Goal: Task Accomplishment & Management: Complete application form

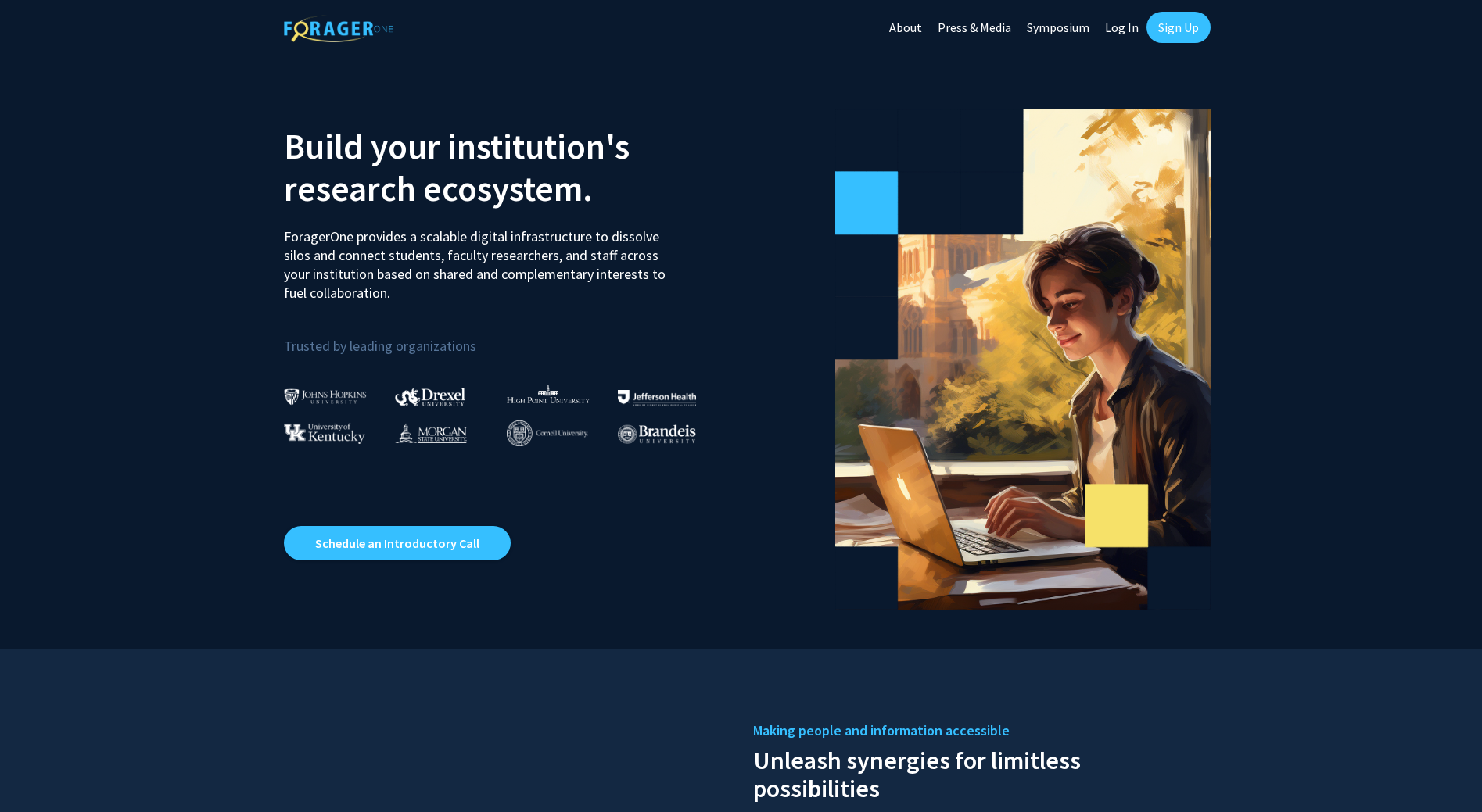
click at [1181, 27] on link "Sign Up" at bounding box center [1178, 27] width 64 height 31
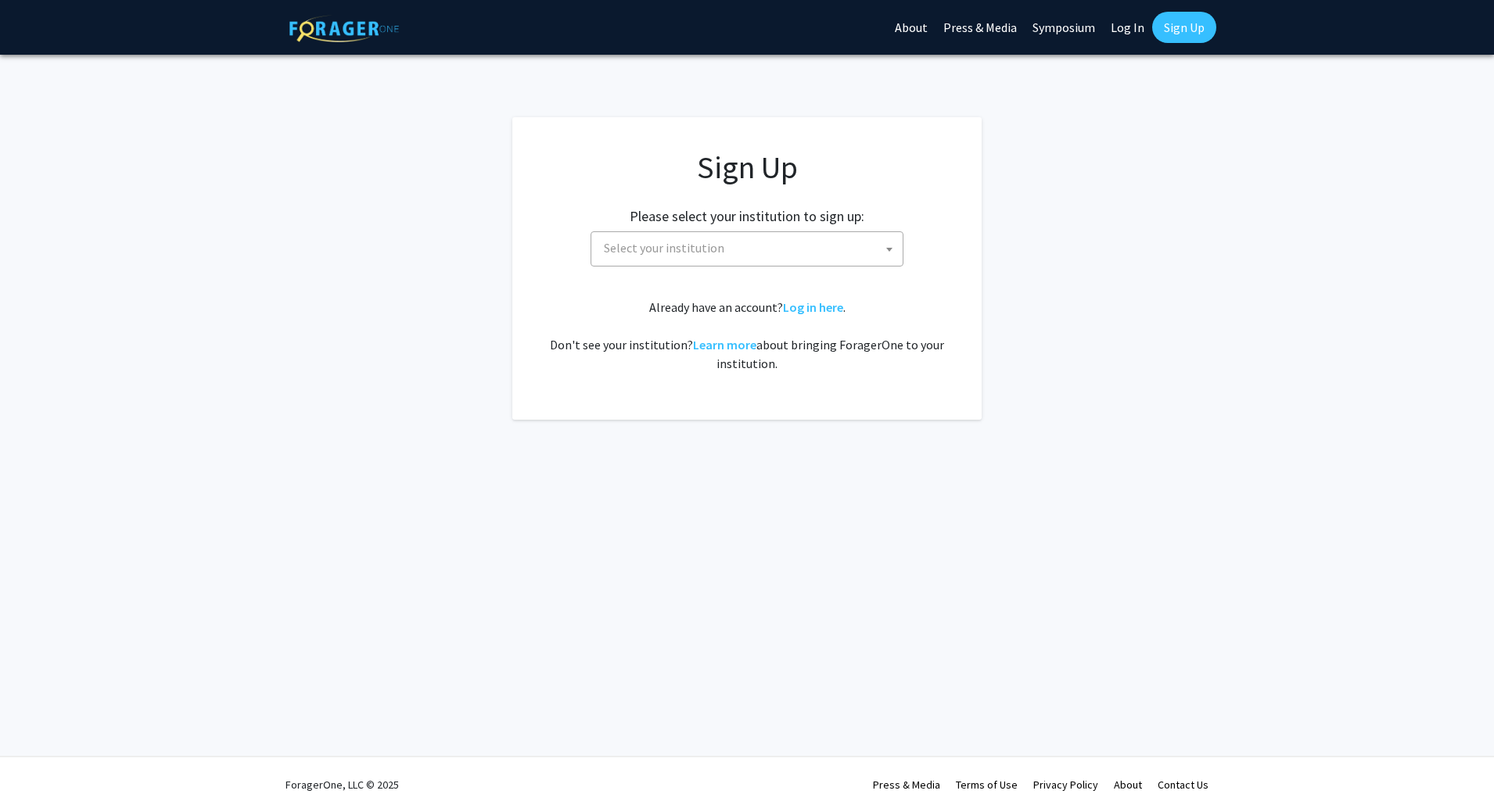
click at [762, 239] on span "Select your institution" at bounding box center [750, 248] width 305 height 32
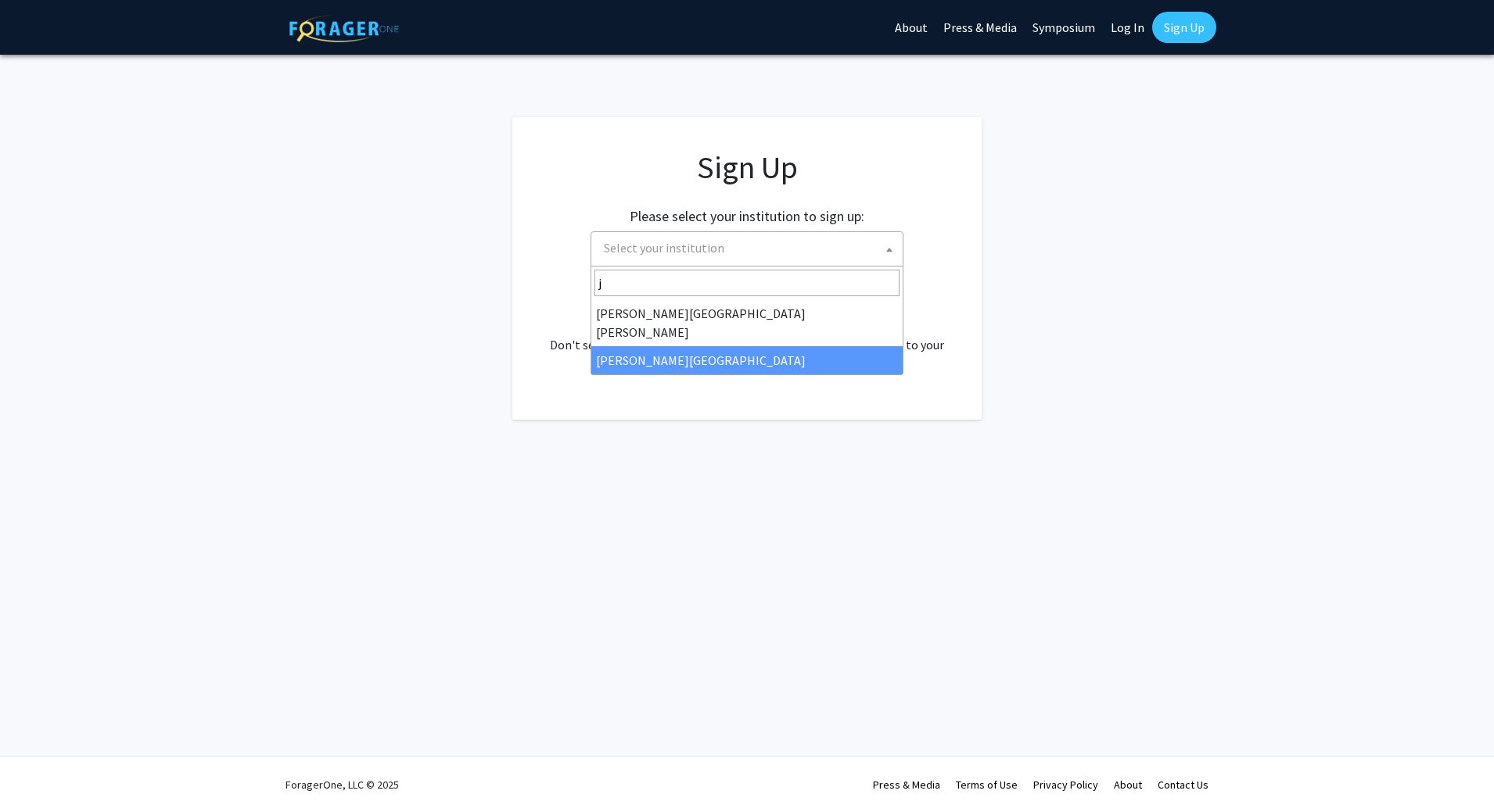
type input "j"
select select "24"
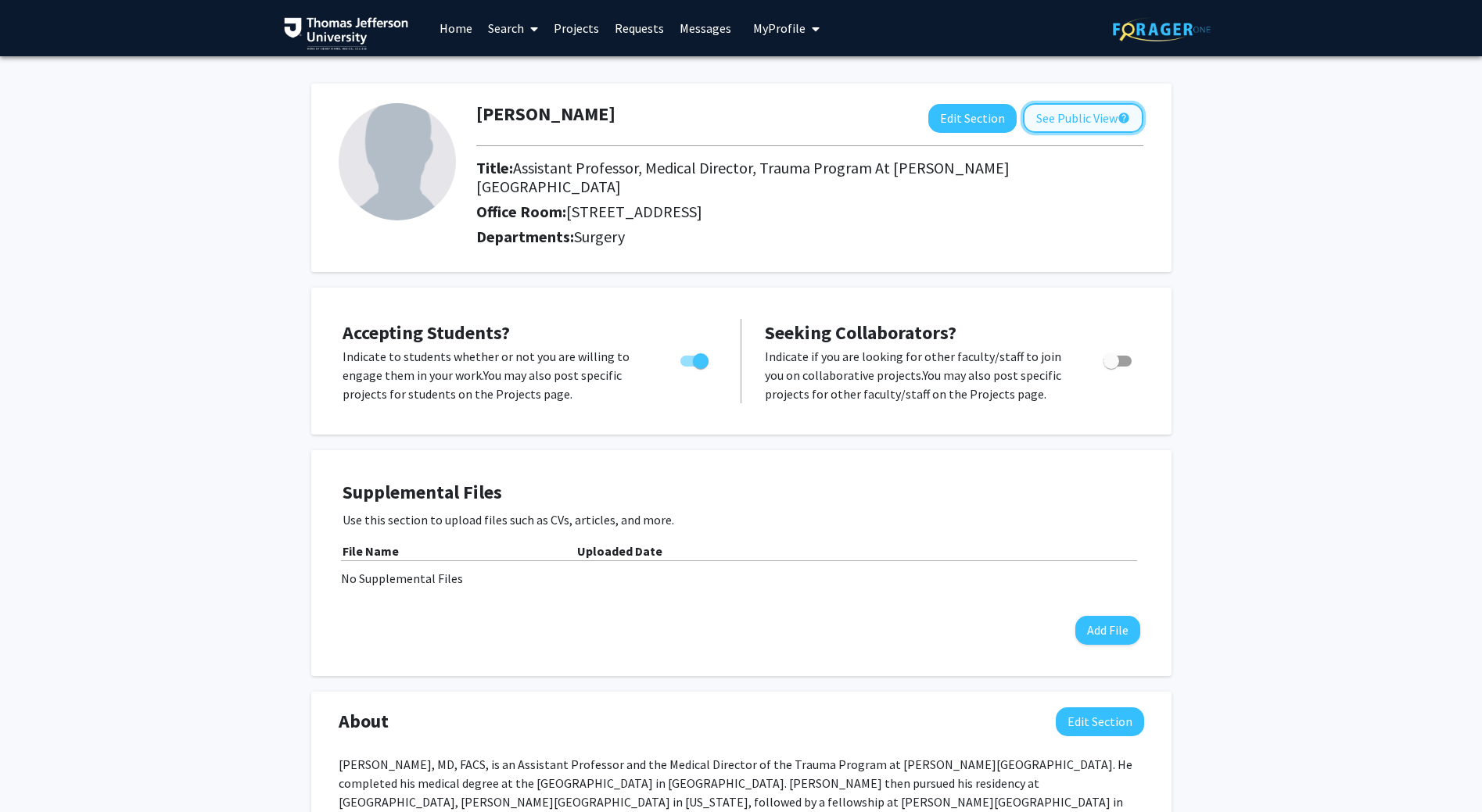
click at [1114, 119] on button "See Public View help" at bounding box center [1083, 118] width 120 height 29
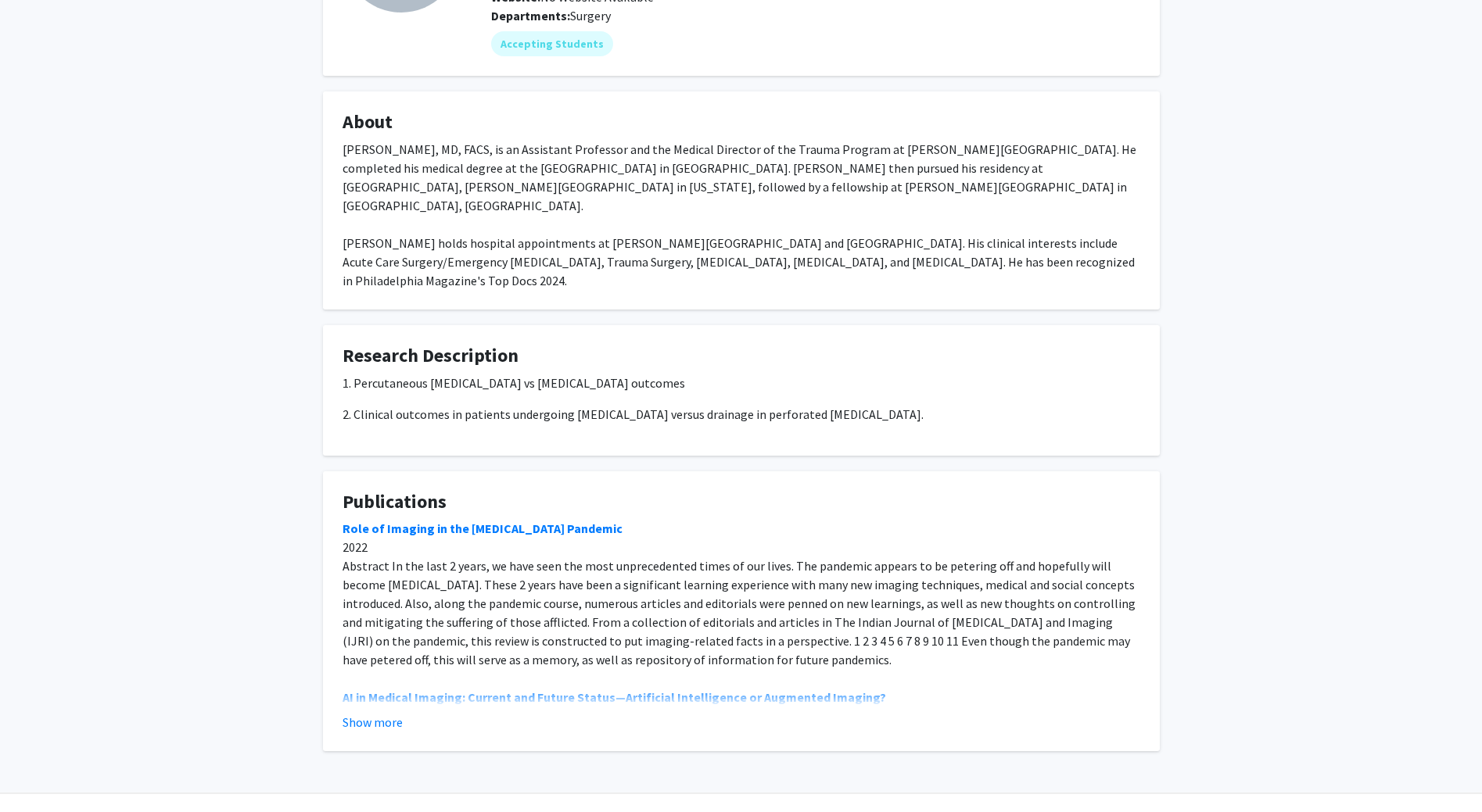
scroll to position [211, 0]
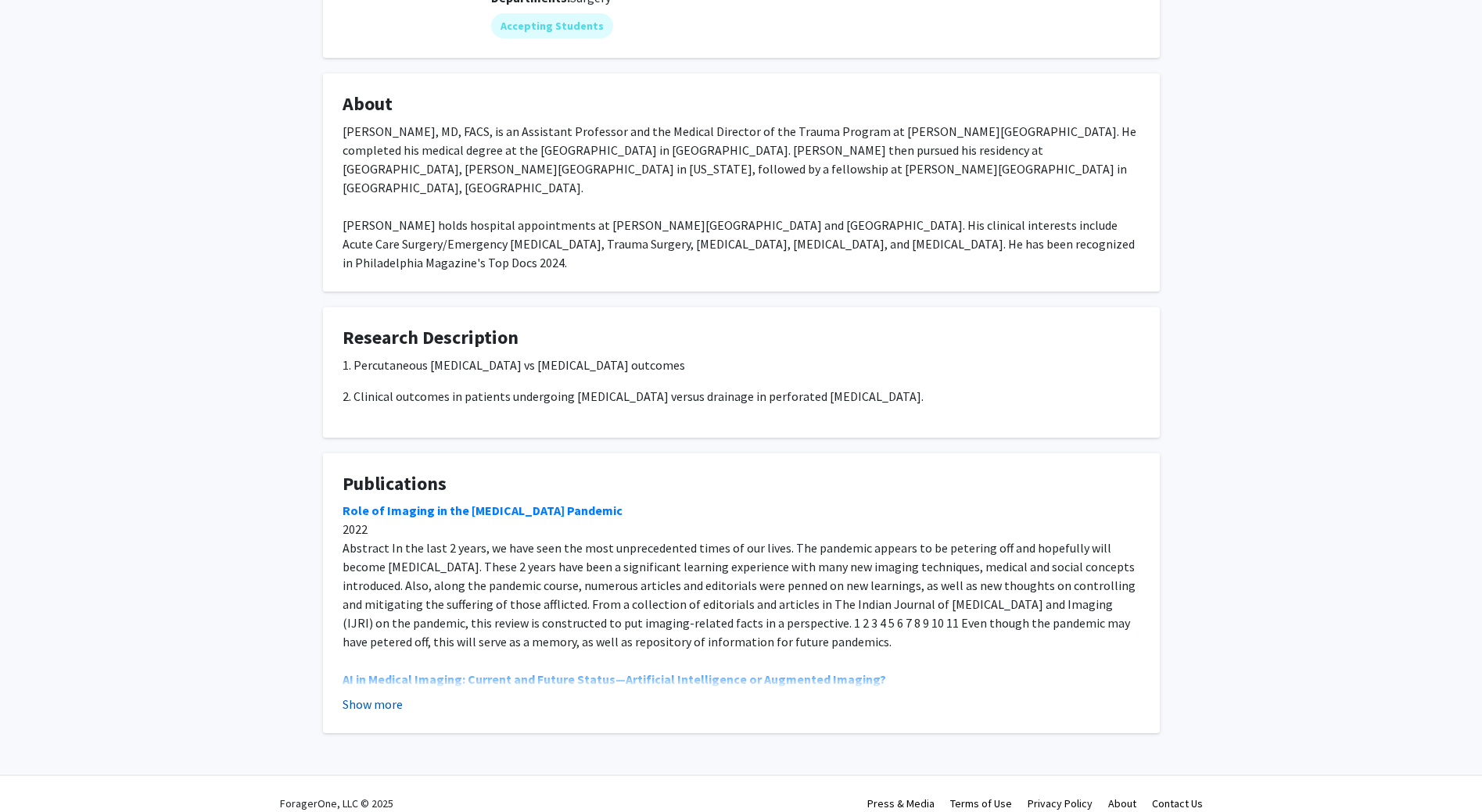
click at [383, 695] on button "Show more" at bounding box center [372, 704] width 60 height 19
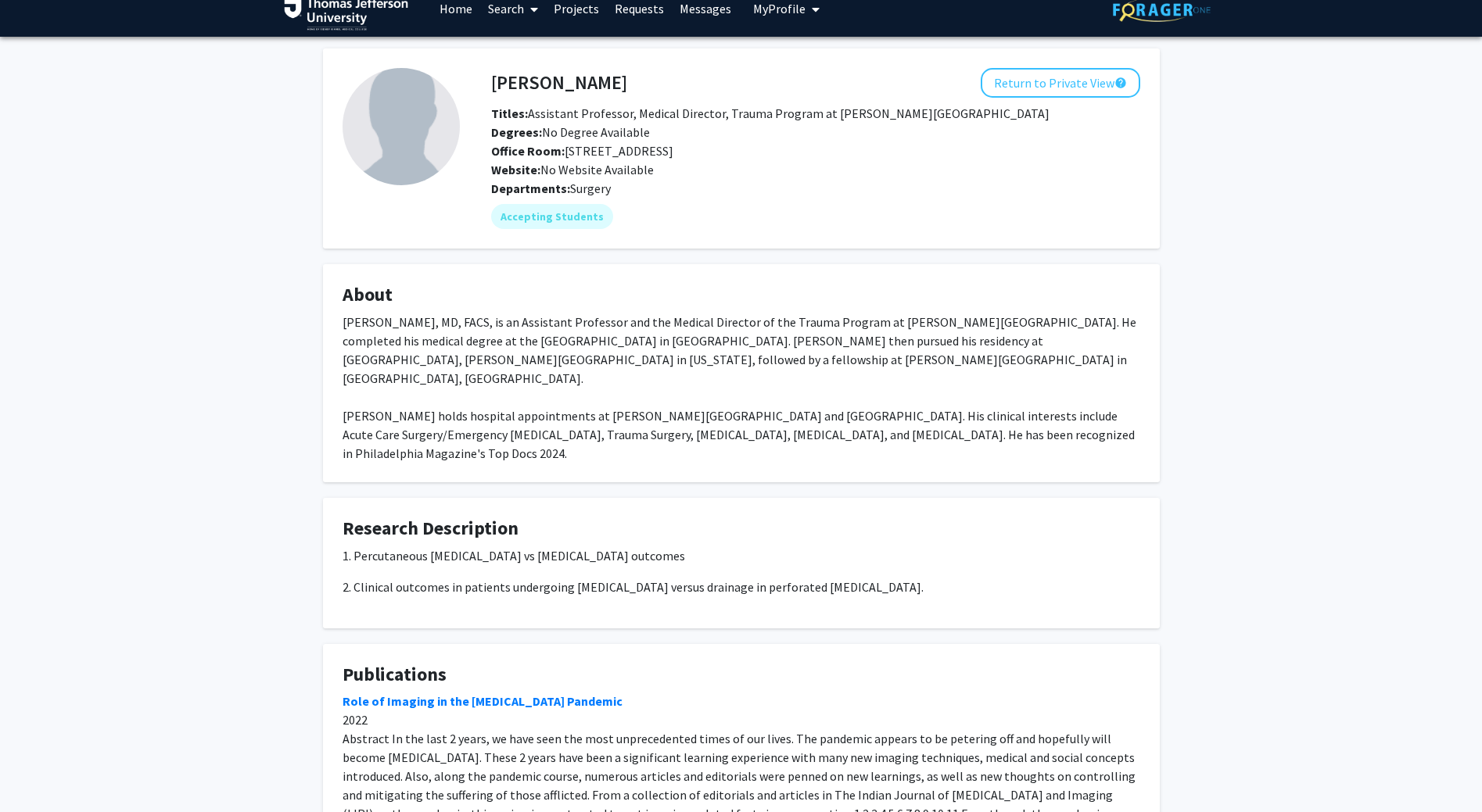
scroll to position [0, 0]
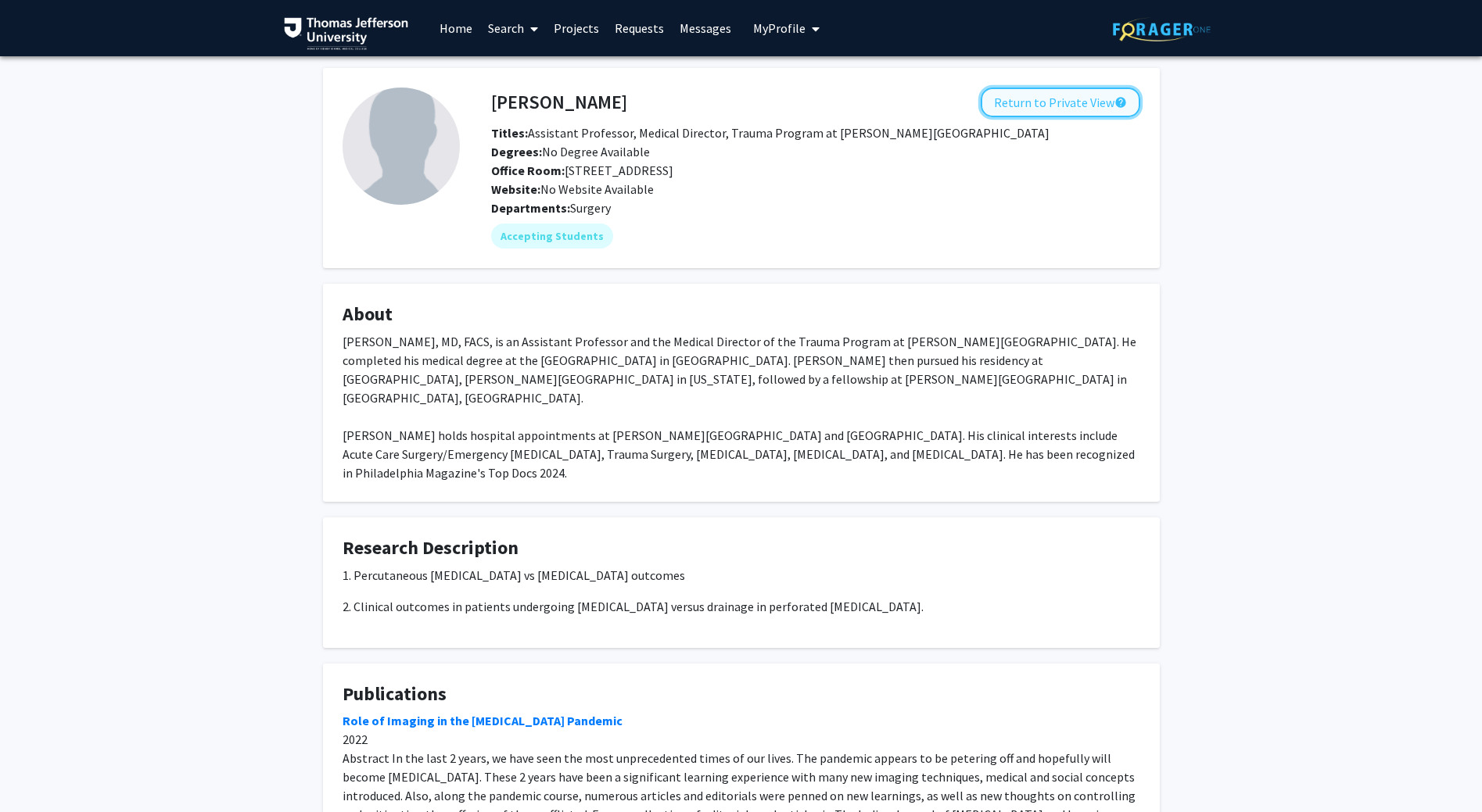
click at [1048, 102] on button "Return to Private View help" at bounding box center [1060, 102] width 159 height 29
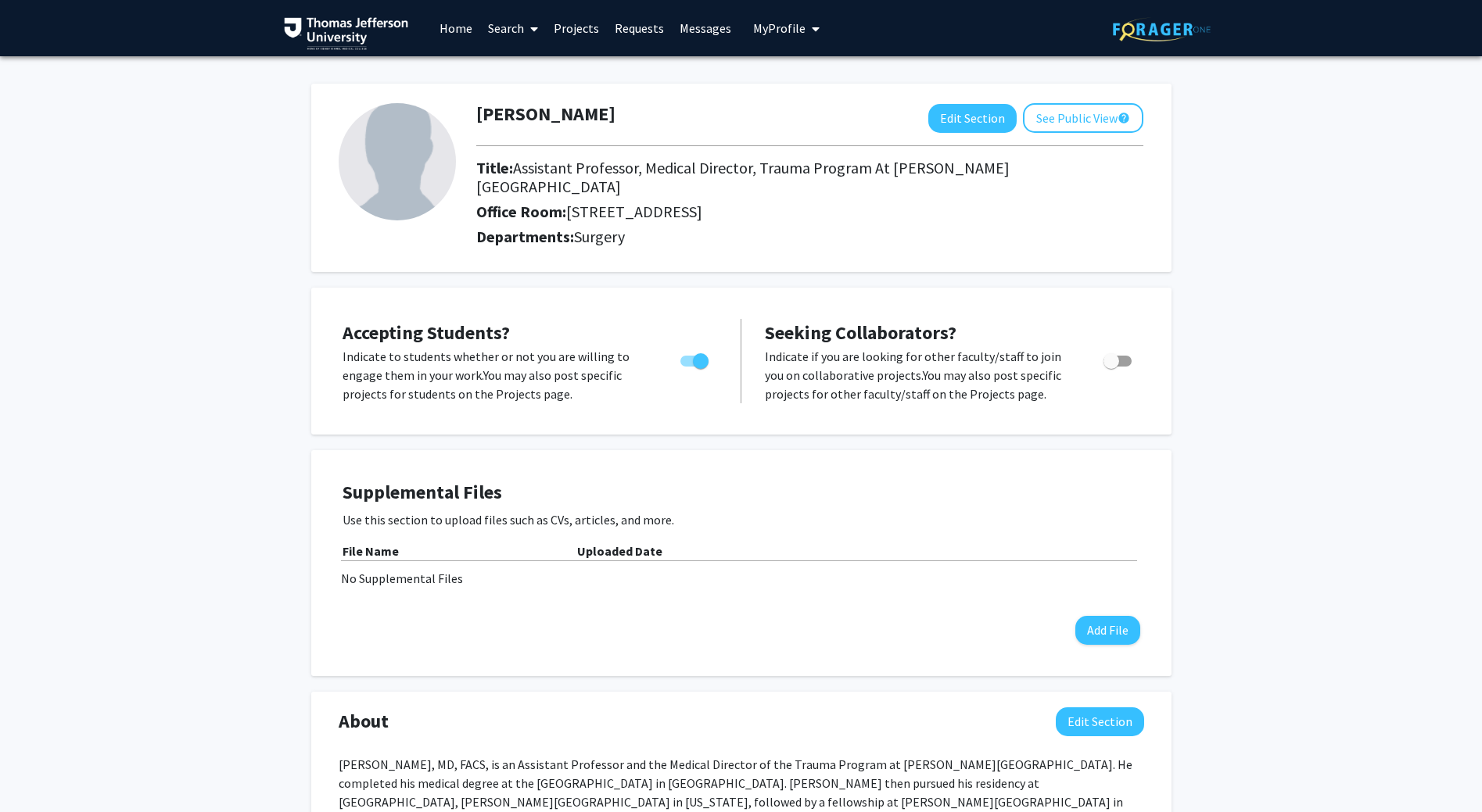
click at [1114, 353] on span "Toggle" at bounding box center [1110, 361] width 16 height 16
click at [1111, 366] on input "Toggle" at bounding box center [1110, 366] width 1 height 1
checkbox input "true"
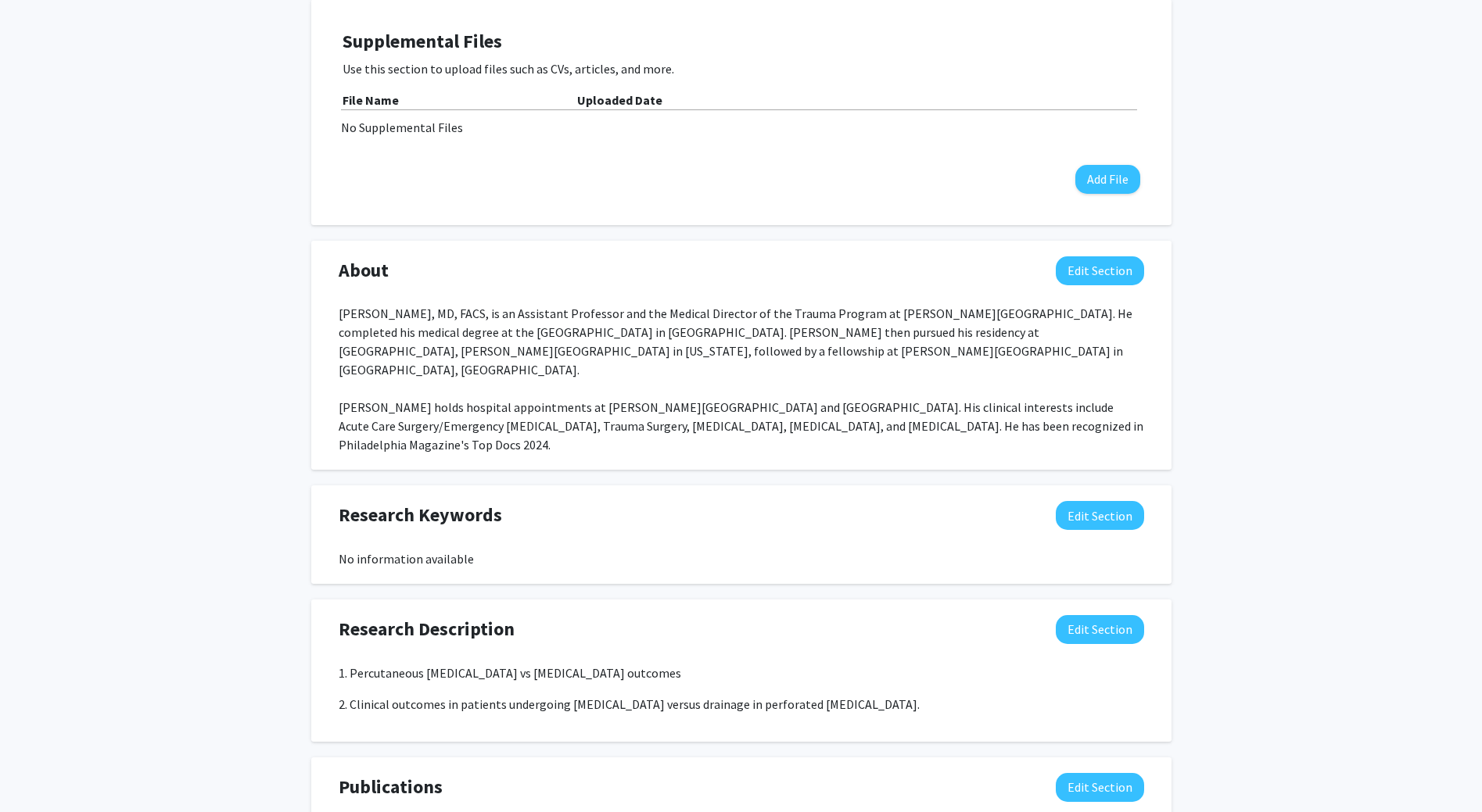
scroll to position [469, 0]
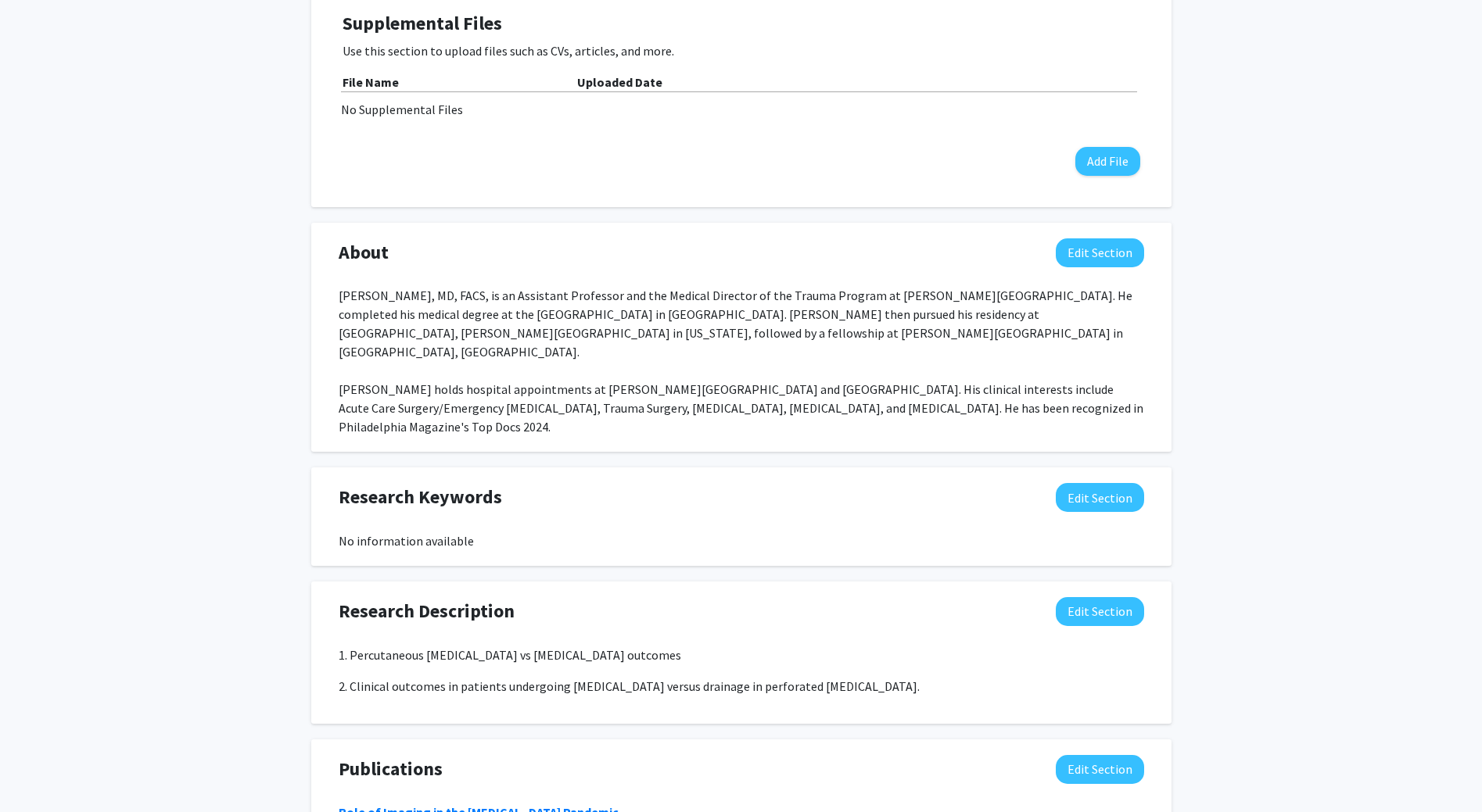
click at [541, 388] on div "[PERSON_NAME], MD, FACS, is an Assistant Professor and the Medical Director of …" at bounding box center [741, 361] width 805 height 150
click at [1082, 238] on button "Edit Section" at bounding box center [1099, 253] width 88 height 29
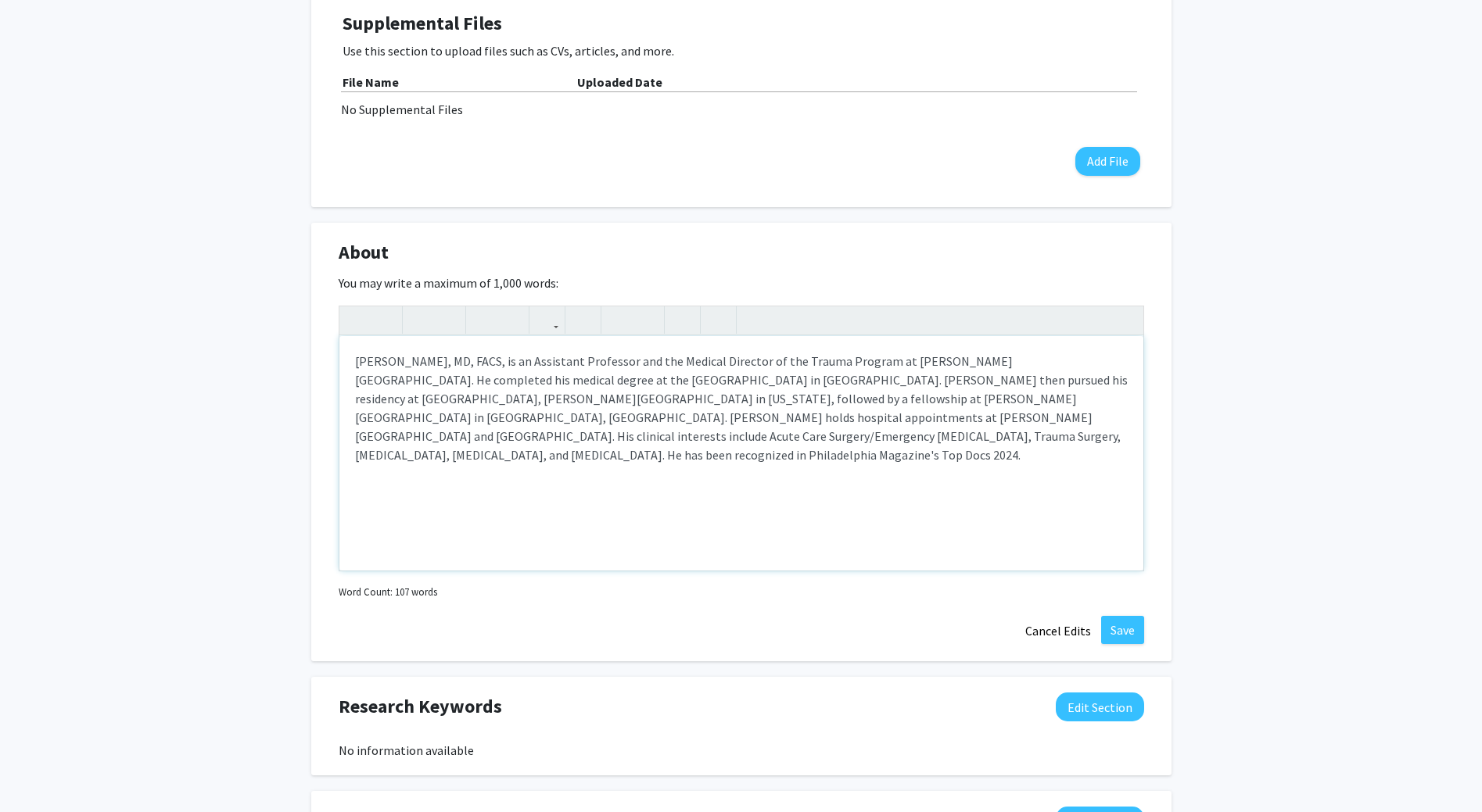
click at [378, 438] on div "[PERSON_NAME], MD, FACS, is an Assistant Professor and the Medical Director of …" at bounding box center [741, 453] width 804 height 234
click at [693, 377] on div "[PERSON_NAME], MD, FACS, is an Assistant Professor and the Medical Director of …" at bounding box center [741, 453] width 804 height 234
drag, startPoint x: 707, startPoint y: 399, endPoint x: 685, endPoint y: 405, distance: 22.8
click at [685, 405] on div "[PERSON_NAME], MD, FACS, is an Assistant Professor and the Medical Director of …" at bounding box center [741, 453] width 804 height 234
click at [841, 398] on div "[PERSON_NAME], MD, FACS, is an Assistant Professor and the Medical Director of …" at bounding box center [741, 453] width 804 height 234
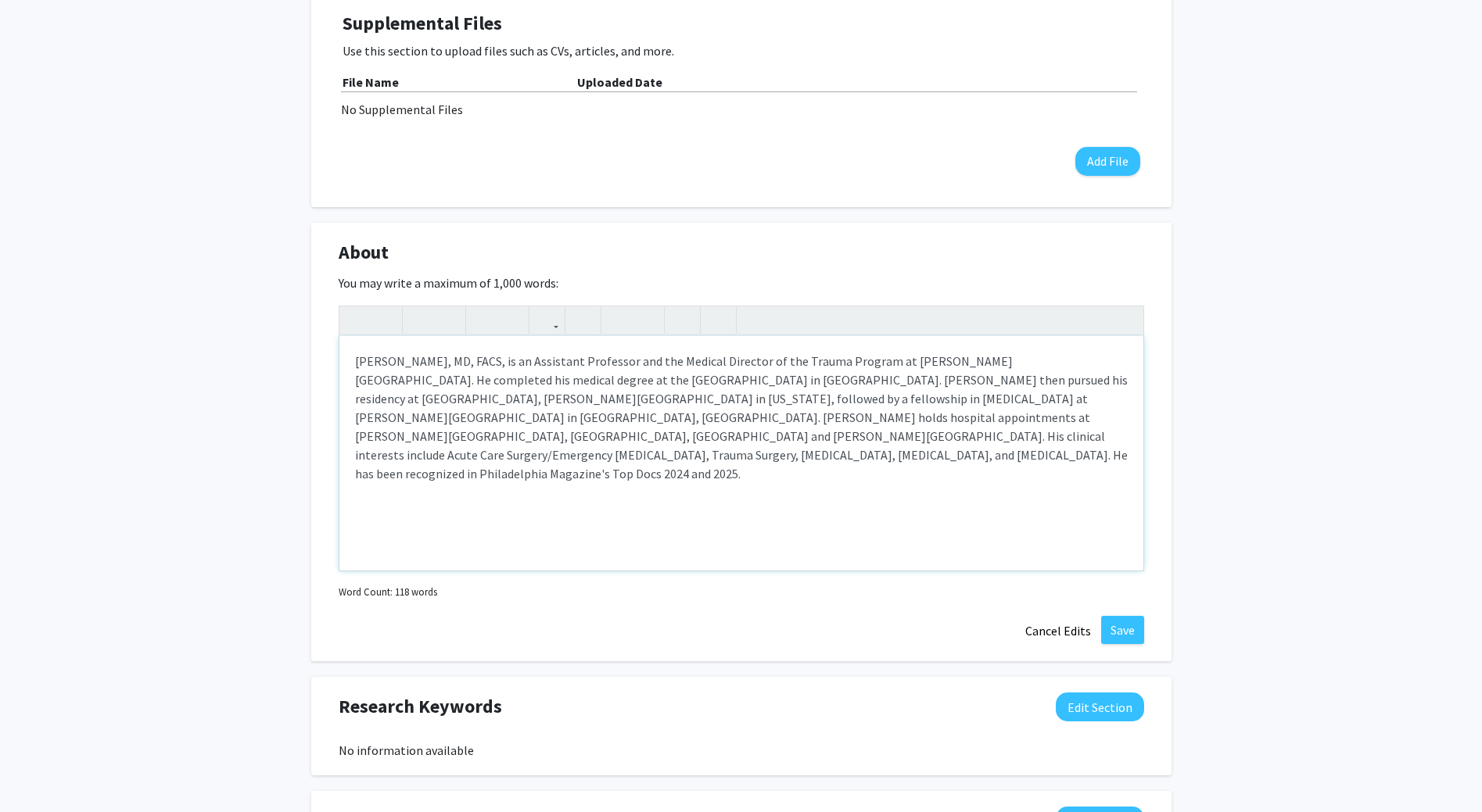
click at [833, 432] on div "[PERSON_NAME], MD, FACS, is an Assistant Professor and the Medical Director of …" at bounding box center [741, 453] width 804 height 234
click at [764, 495] on p "His research interests include outcomes-based research in acute care surgery," at bounding box center [741, 505] width 773 height 19
type textarea "<p>[PERSON_NAME], MD, FACS, is an Assistant Professor and the Medical Director …"
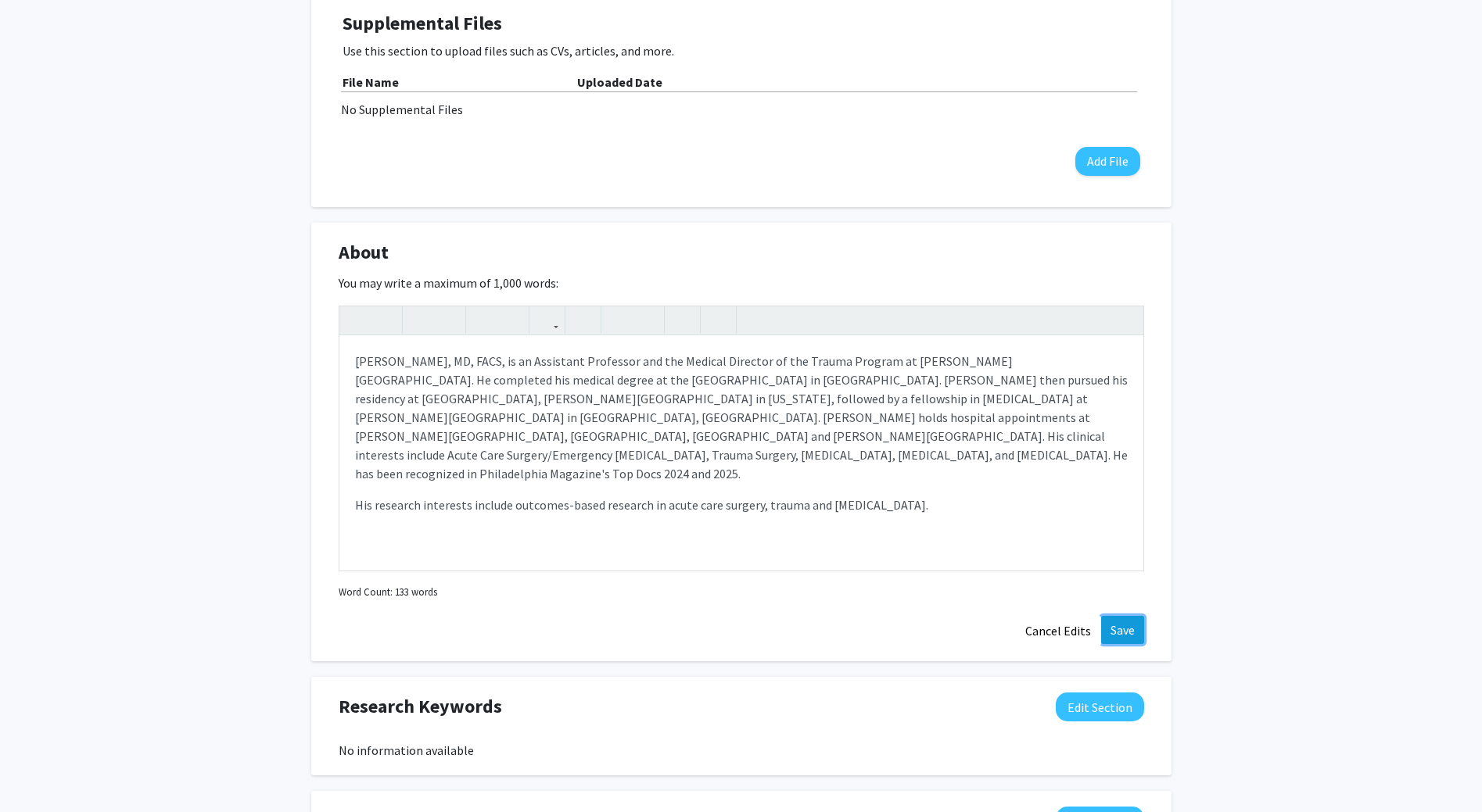
click at [1126, 616] on button "Save" at bounding box center [1122, 629] width 43 height 28
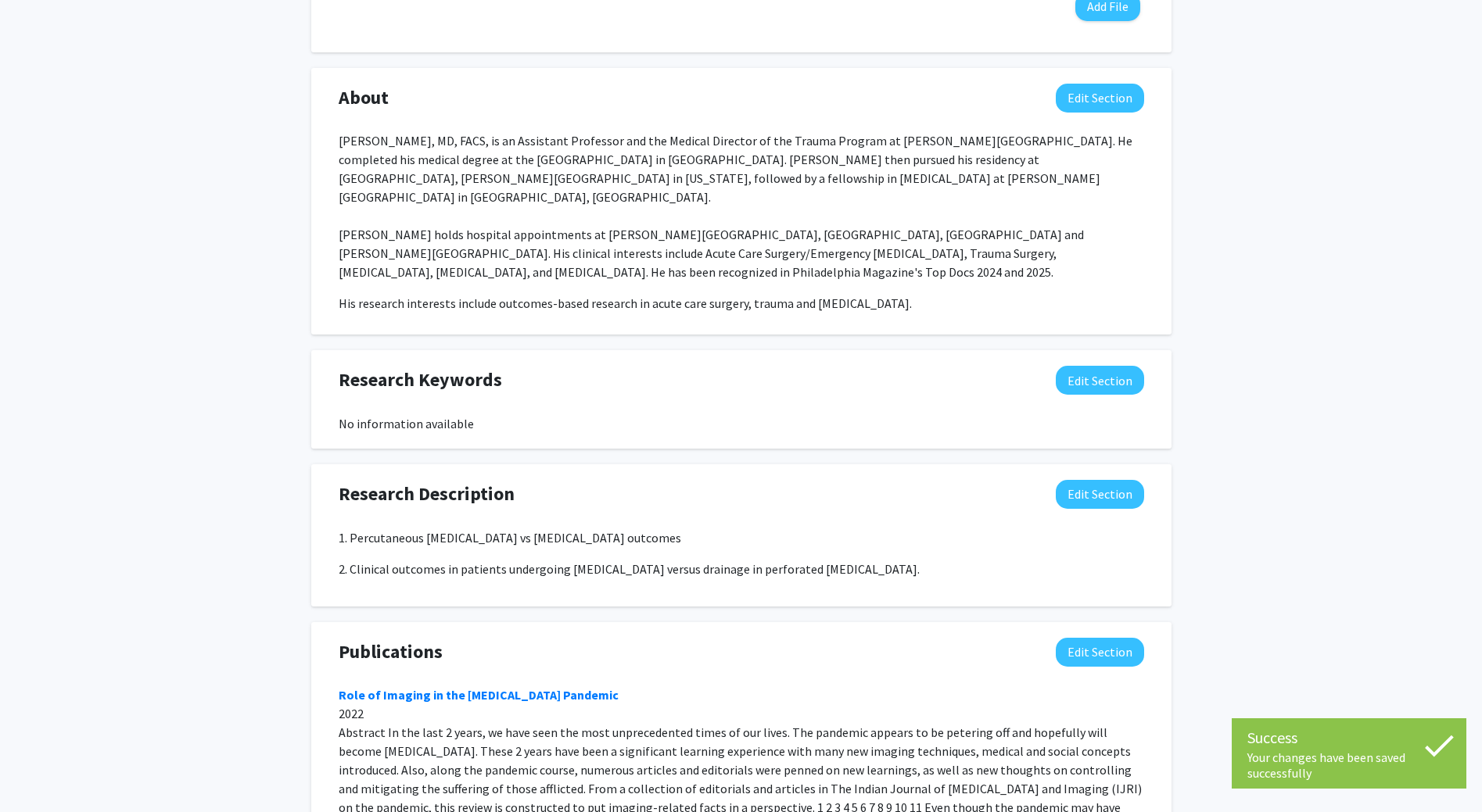
scroll to position [625, 0]
click at [1105, 478] on button "Edit Section" at bounding box center [1099, 493] width 88 height 29
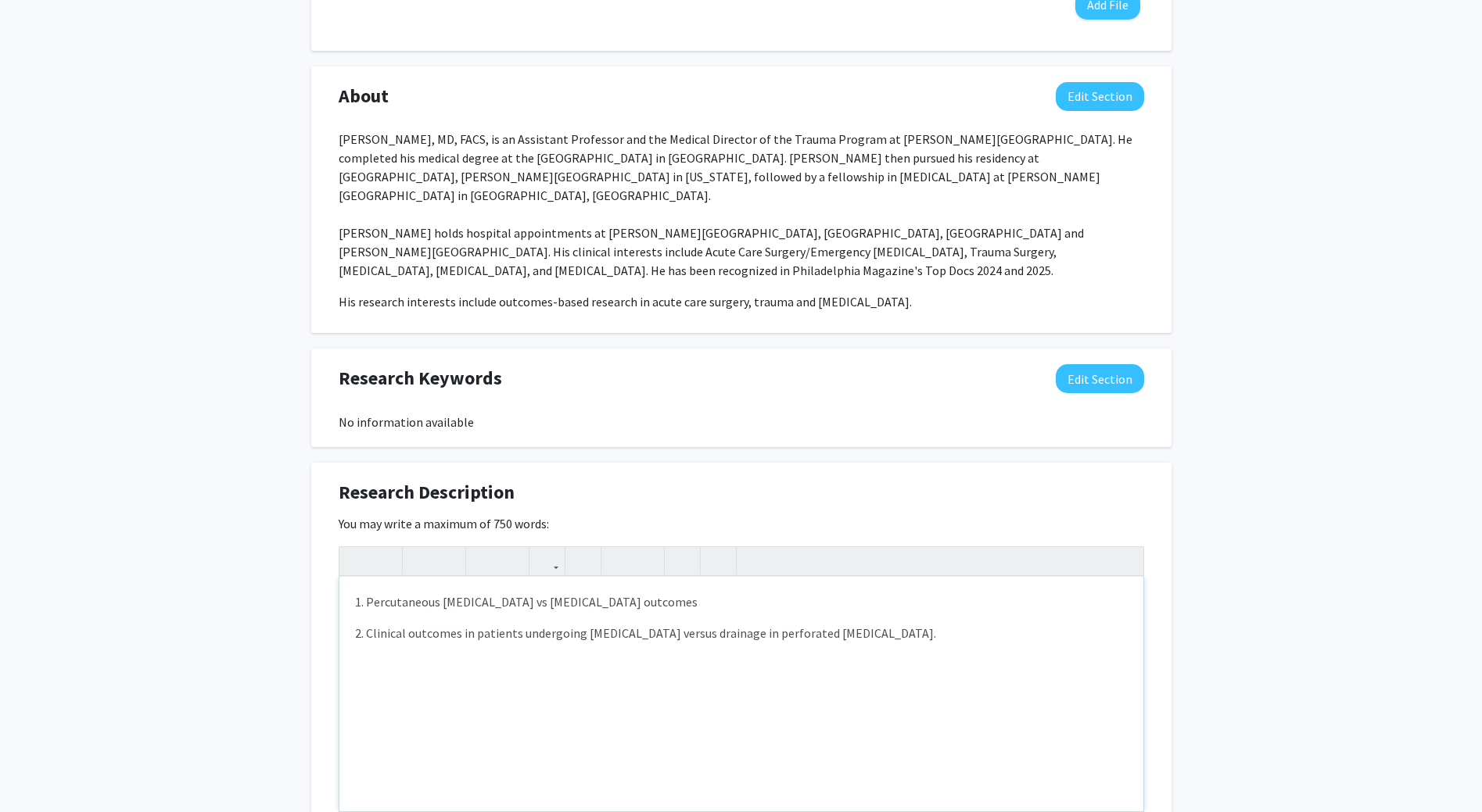
click at [934, 624] on p "2. Clinical outcomes in patients undergoing [MEDICAL_DATA] versus drainage in p…" at bounding box center [741, 633] width 773 height 19
click at [744, 655] on p "3. Impact of early vs delayed DVT prophylaxis initiation on outcomes of" at bounding box center [741, 665] width 773 height 19
type textarea "<p>1. Percutaneous [MEDICAL_DATA] vs [MEDICAL_DATA] outcomes </p><p>2. Clinical…"
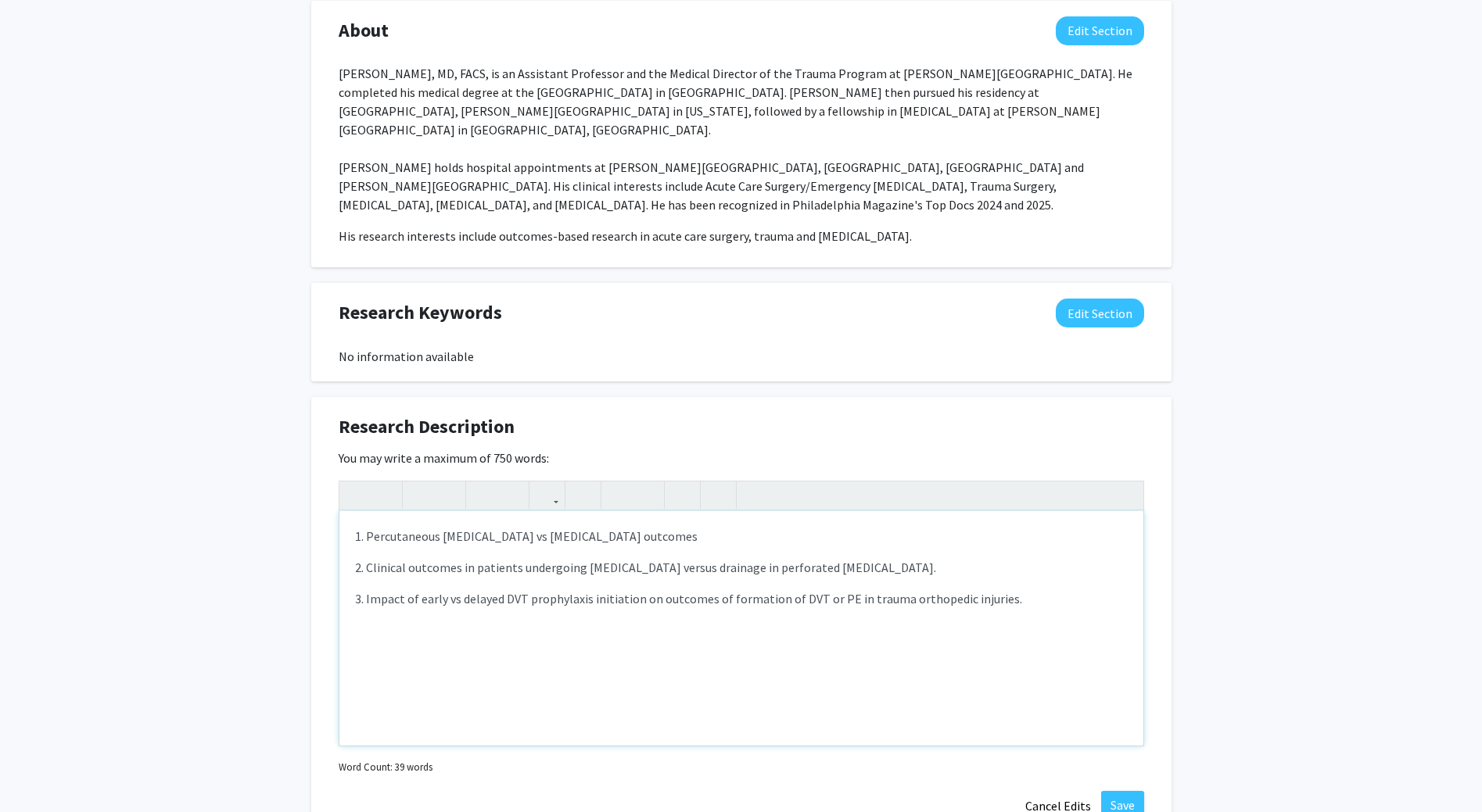
scroll to position [938, 0]
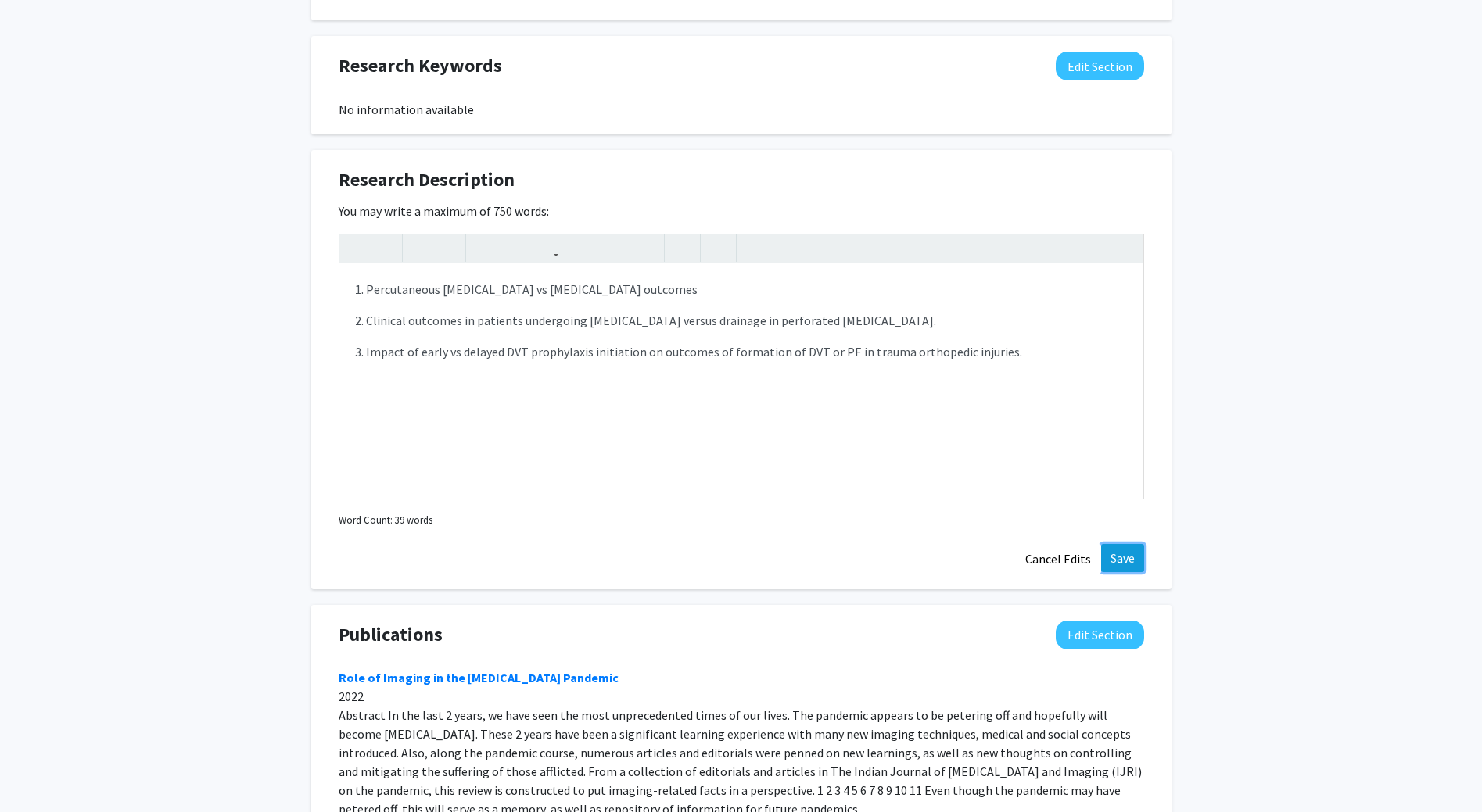
click at [1129, 544] on button "Save" at bounding box center [1122, 558] width 43 height 28
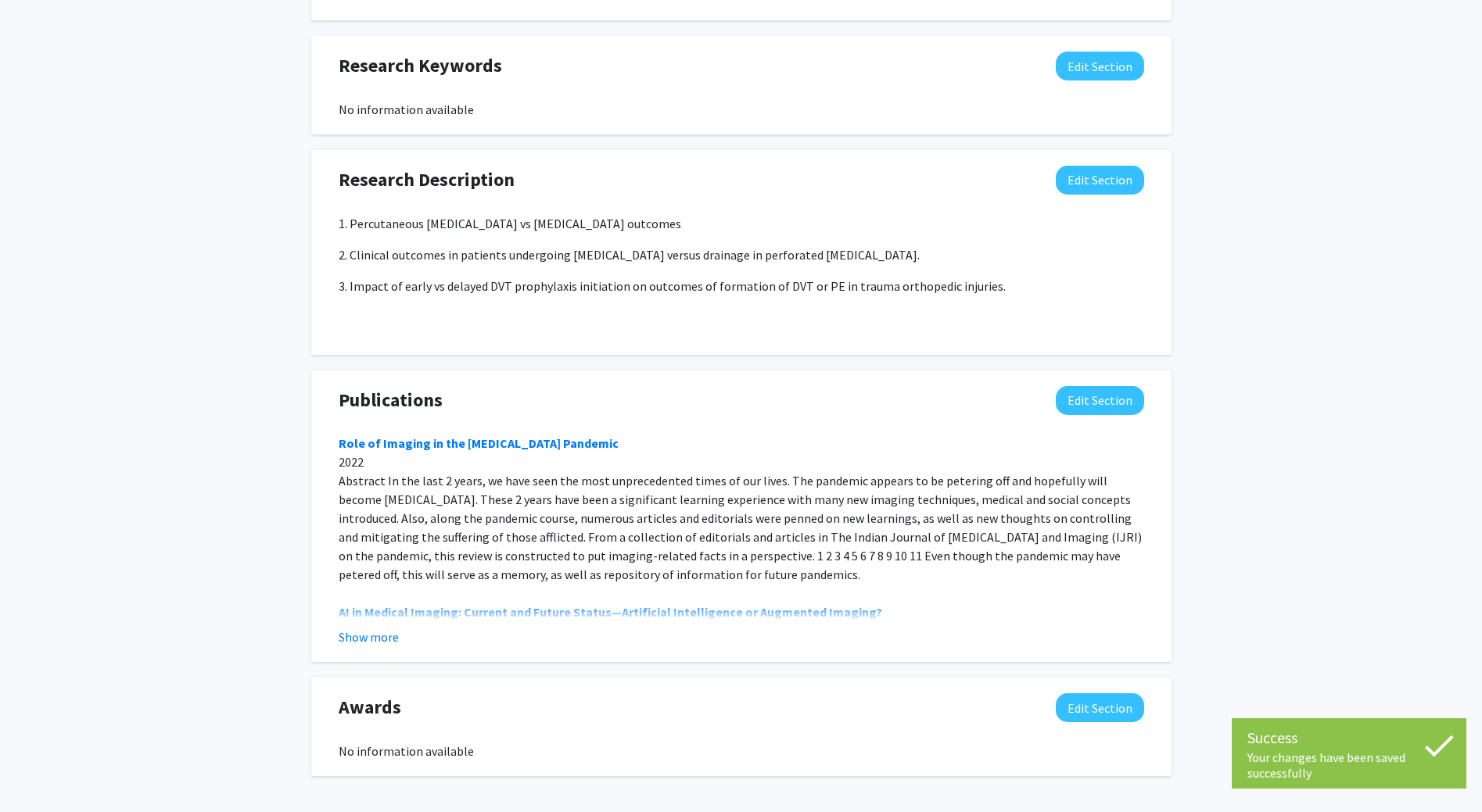
scroll to position [969, 0]
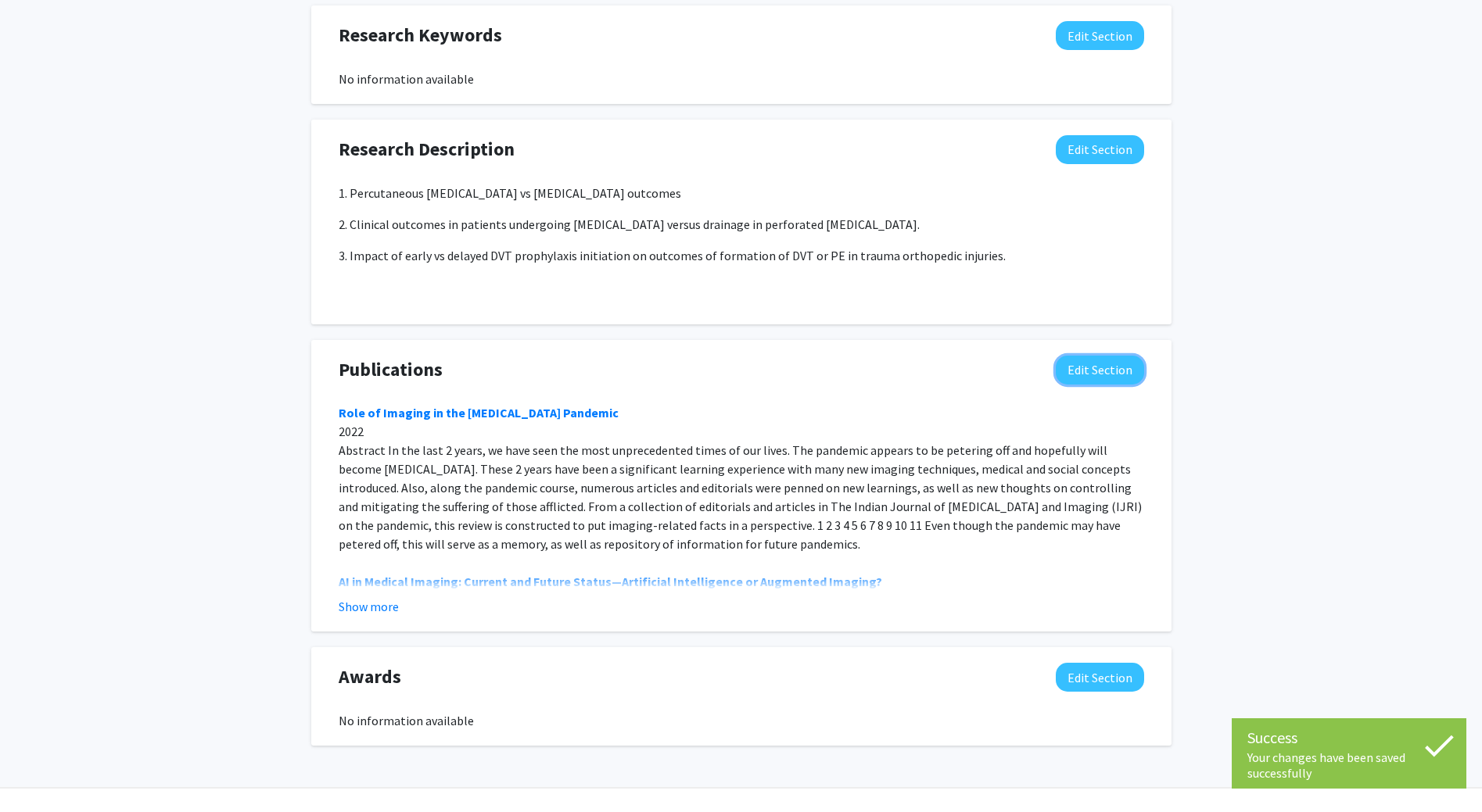
click at [1091, 355] on button "Edit Section" at bounding box center [1099, 370] width 88 height 29
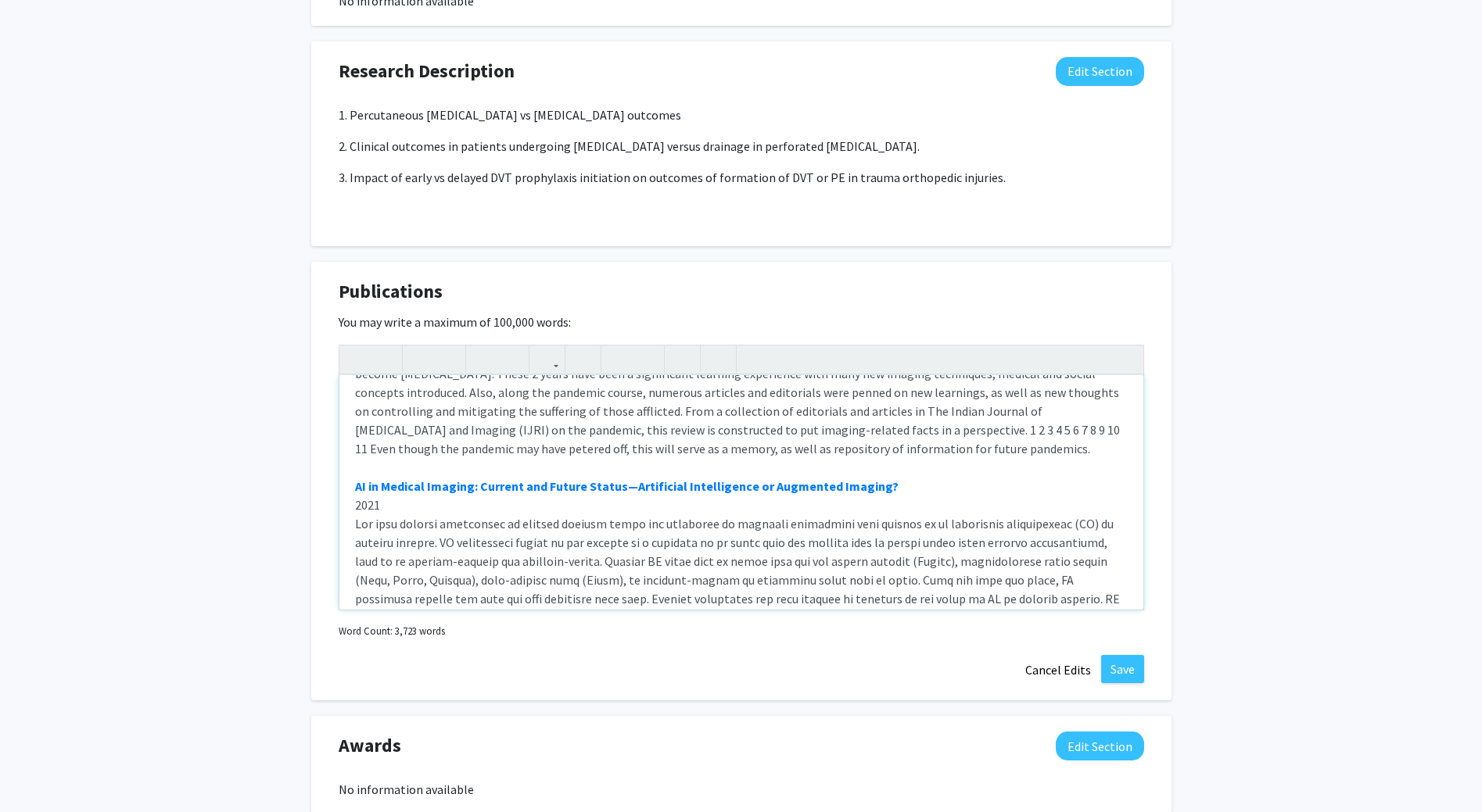
scroll to position [0, 0]
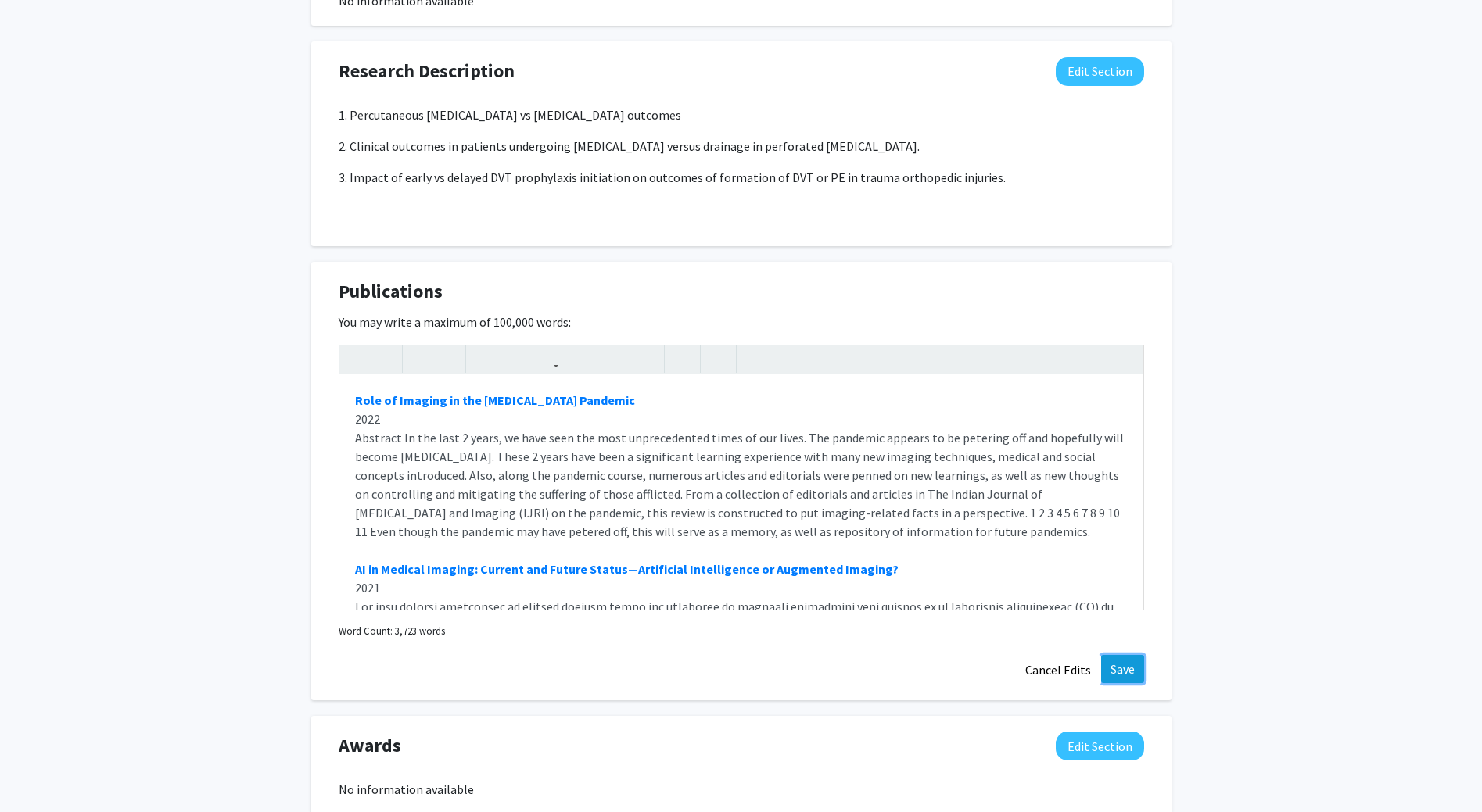
click at [1134, 655] on button "Save" at bounding box center [1122, 669] width 43 height 28
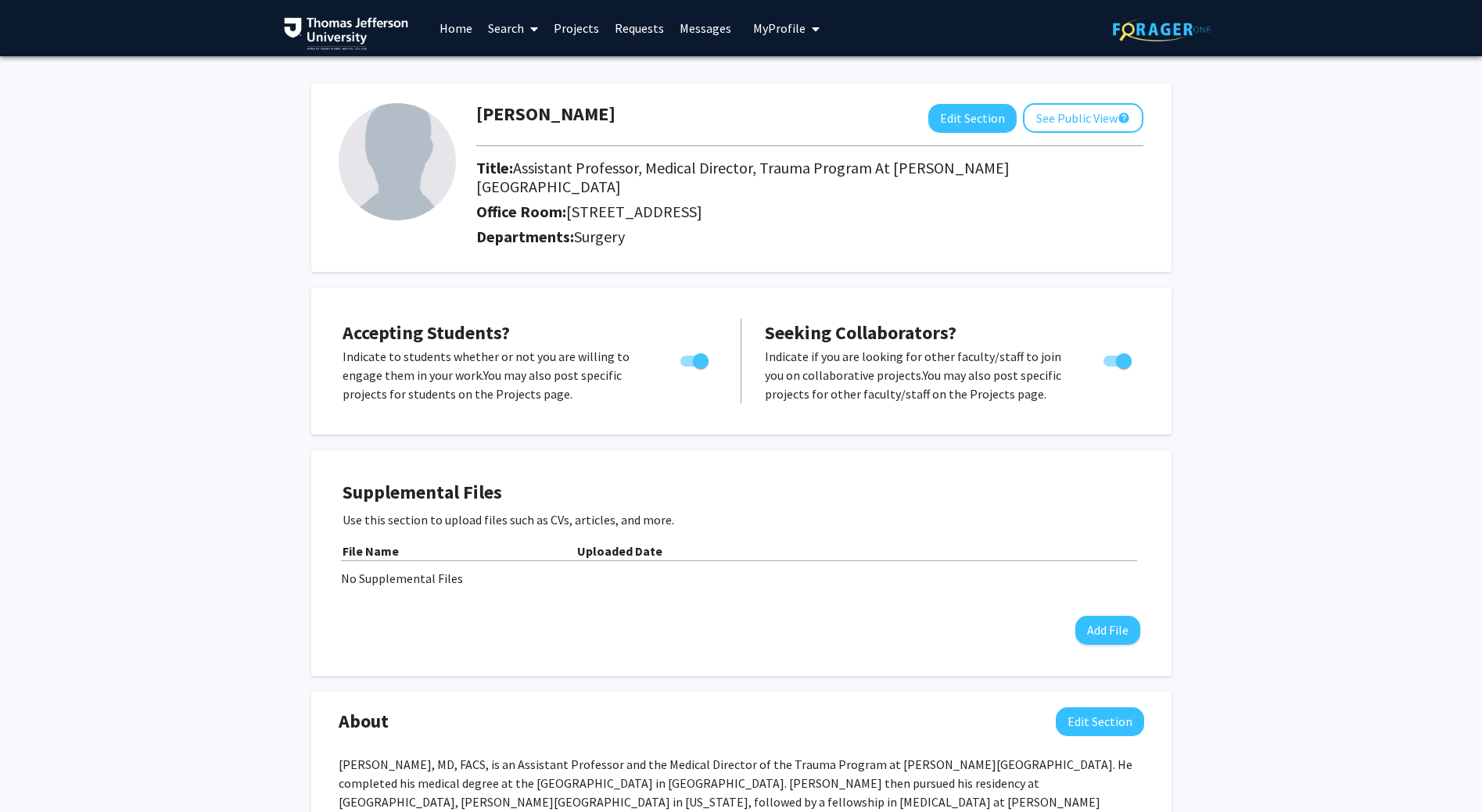
click at [635, 28] on link "Requests" at bounding box center [639, 28] width 65 height 55
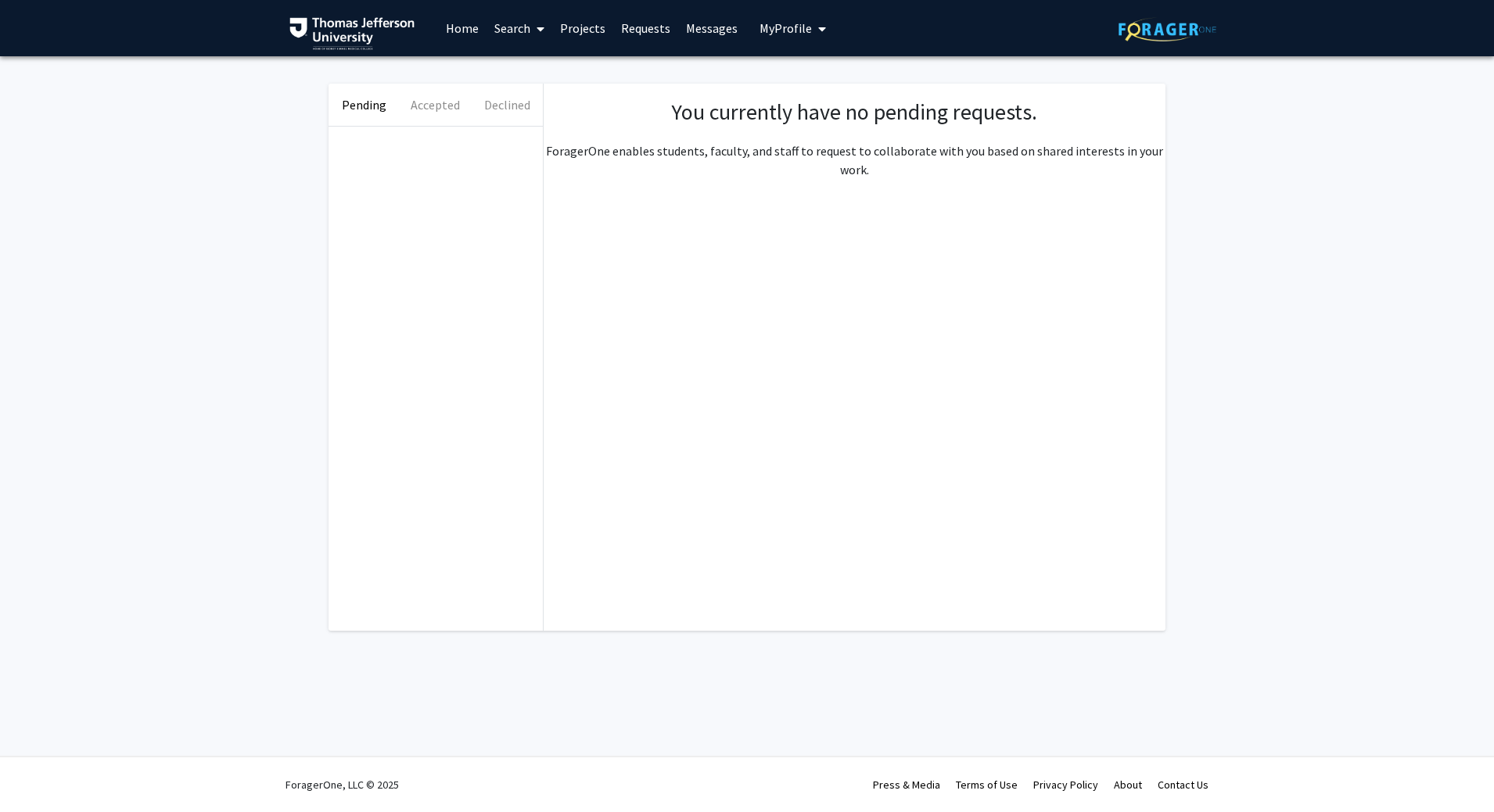
click at [593, 32] on link "Projects" at bounding box center [582, 28] width 61 height 55
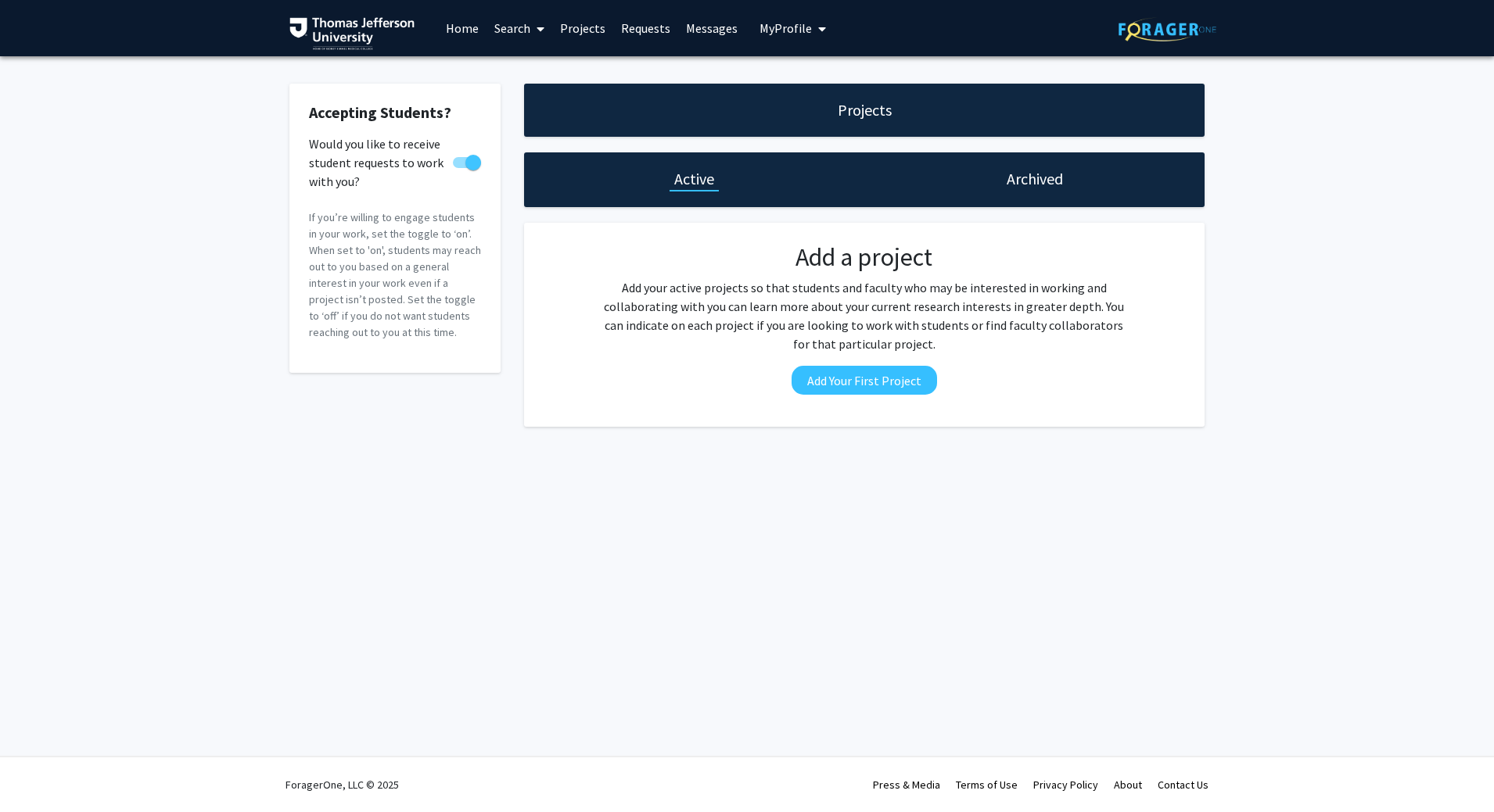
click at [1029, 185] on h1 "Archived" at bounding box center [1034, 179] width 56 height 22
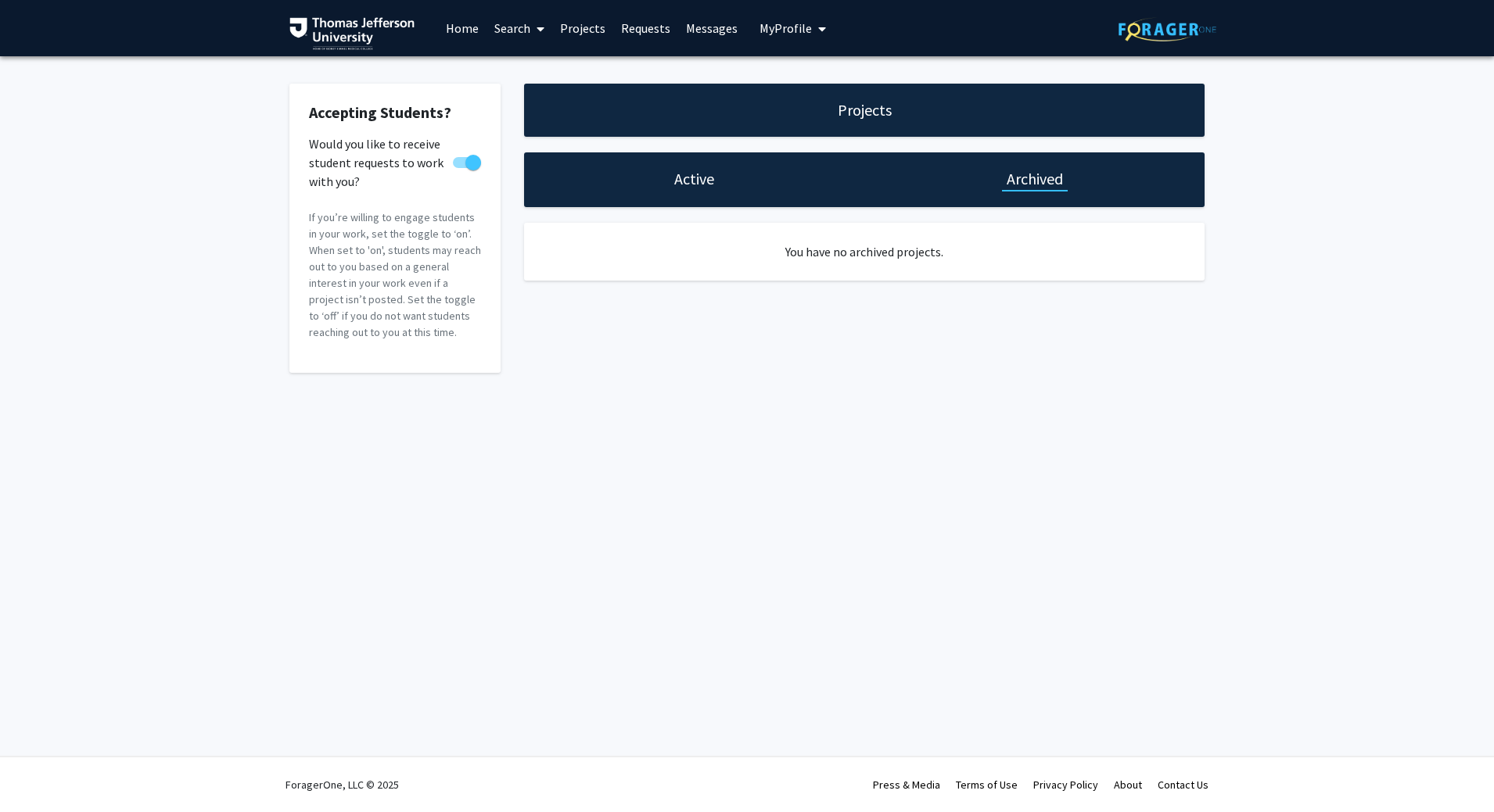
click at [672, 180] on div "Active" at bounding box center [693, 179] width 49 height 22
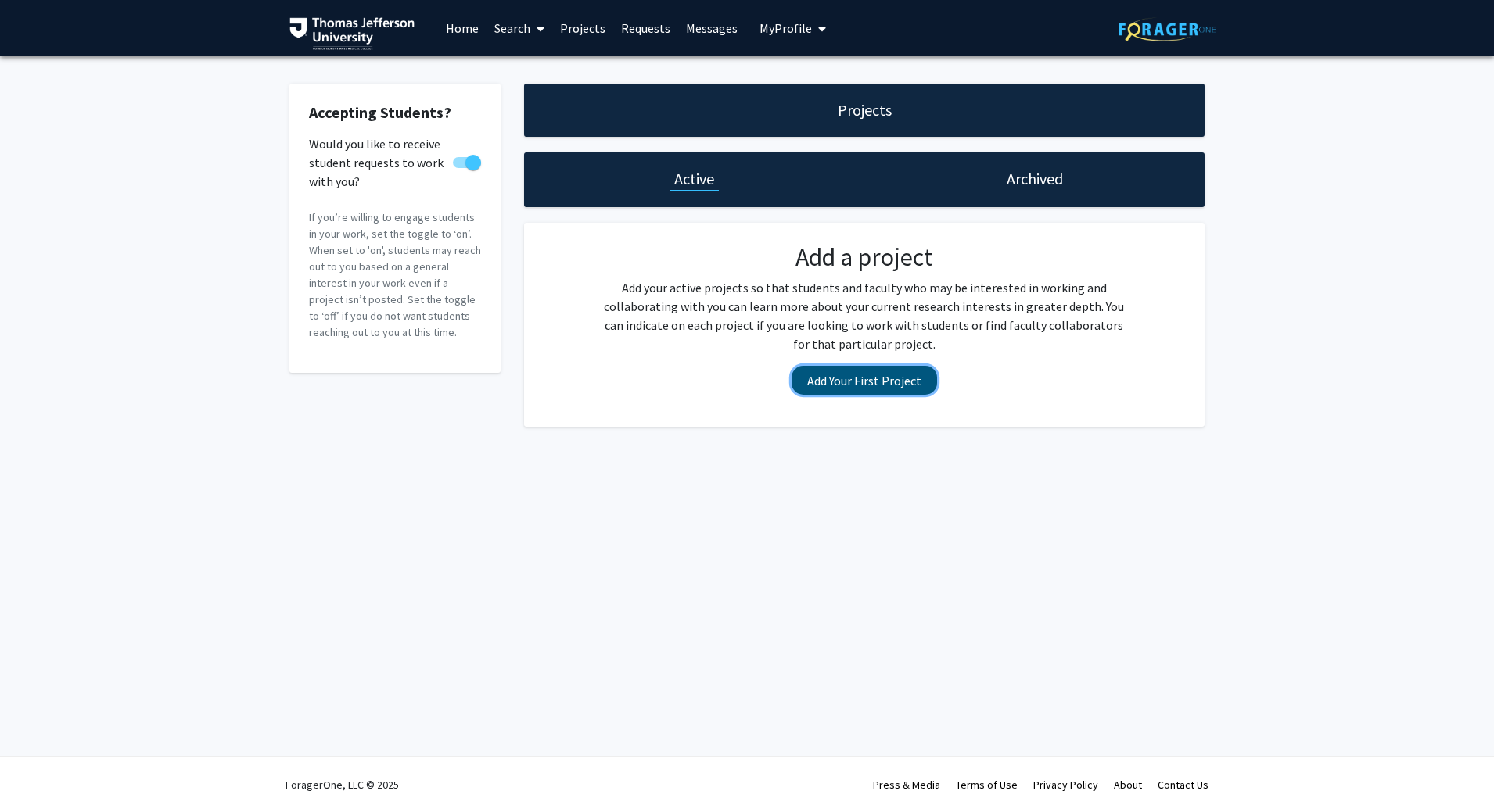
click at [877, 384] on button "Add Your First Project" at bounding box center [864, 380] width 146 height 29
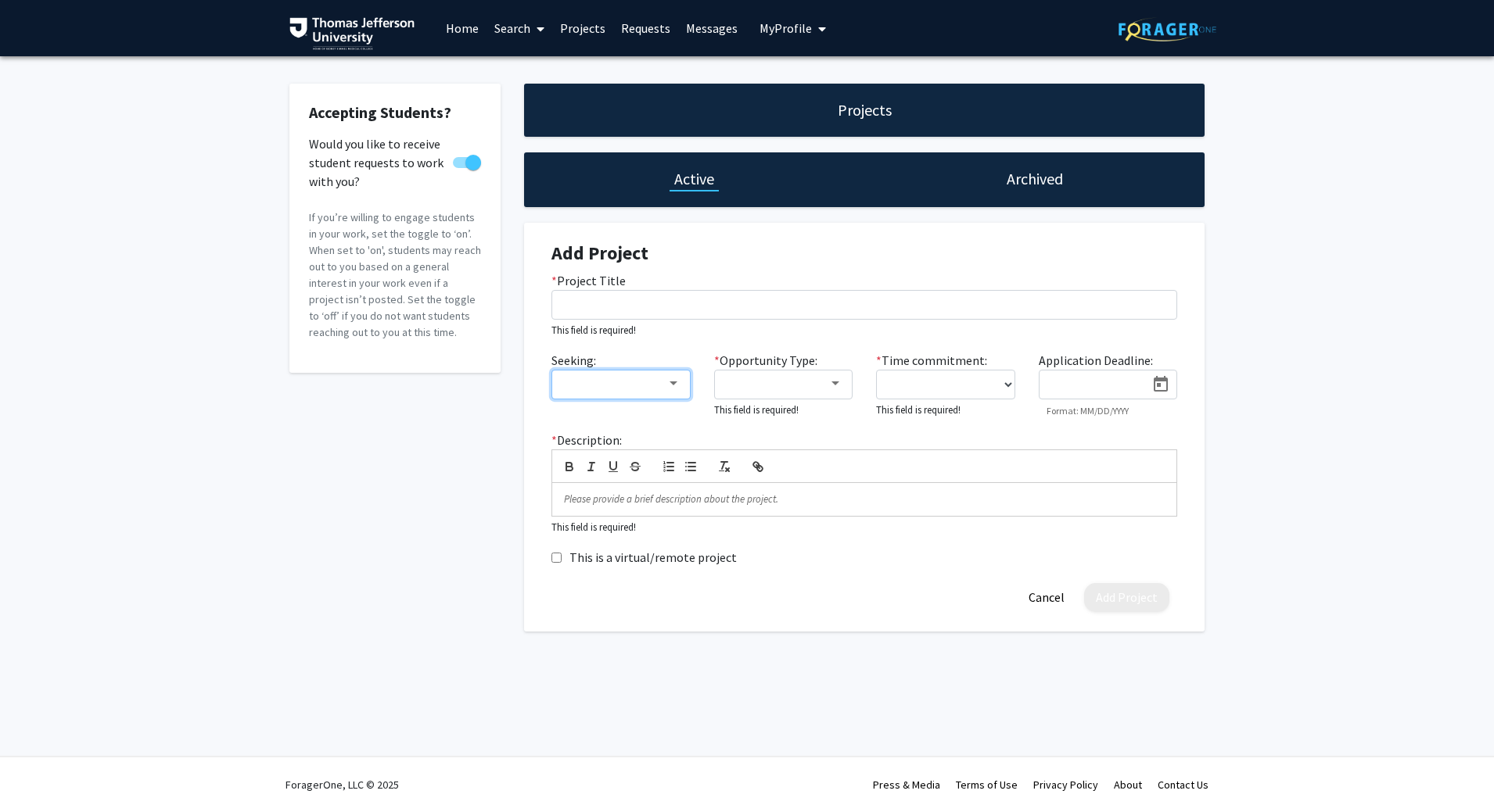
click at [667, 384] on div at bounding box center [673, 383] width 14 height 13
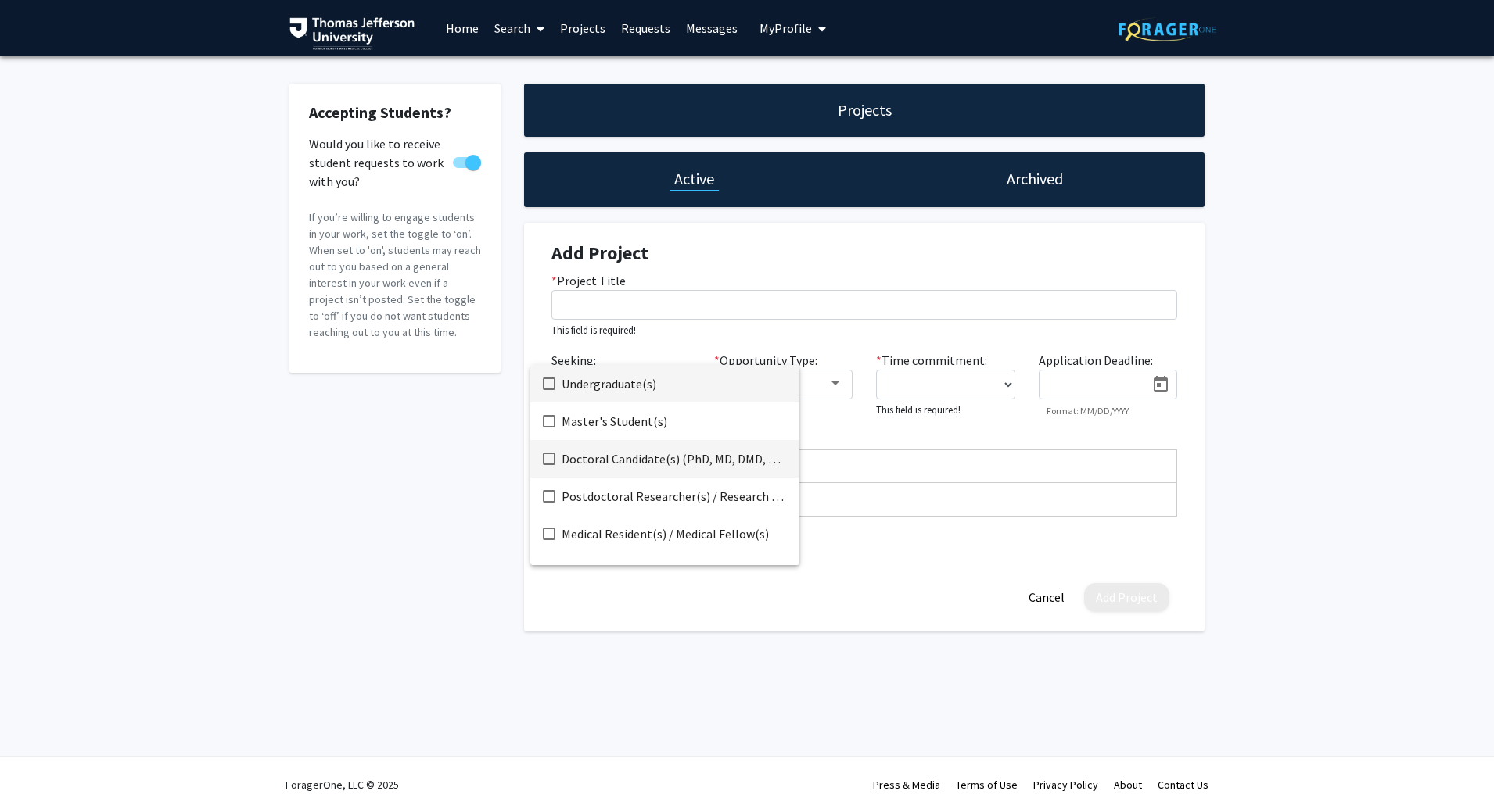
click at [635, 462] on span "Doctoral Candidate(s) (PhD, MD, DMD, PharmD, etc.)" at bounding box center [673, 458] width 225 height 38
click at [783, 307] on div at bounding box center [747, 406] width 1494 height 812
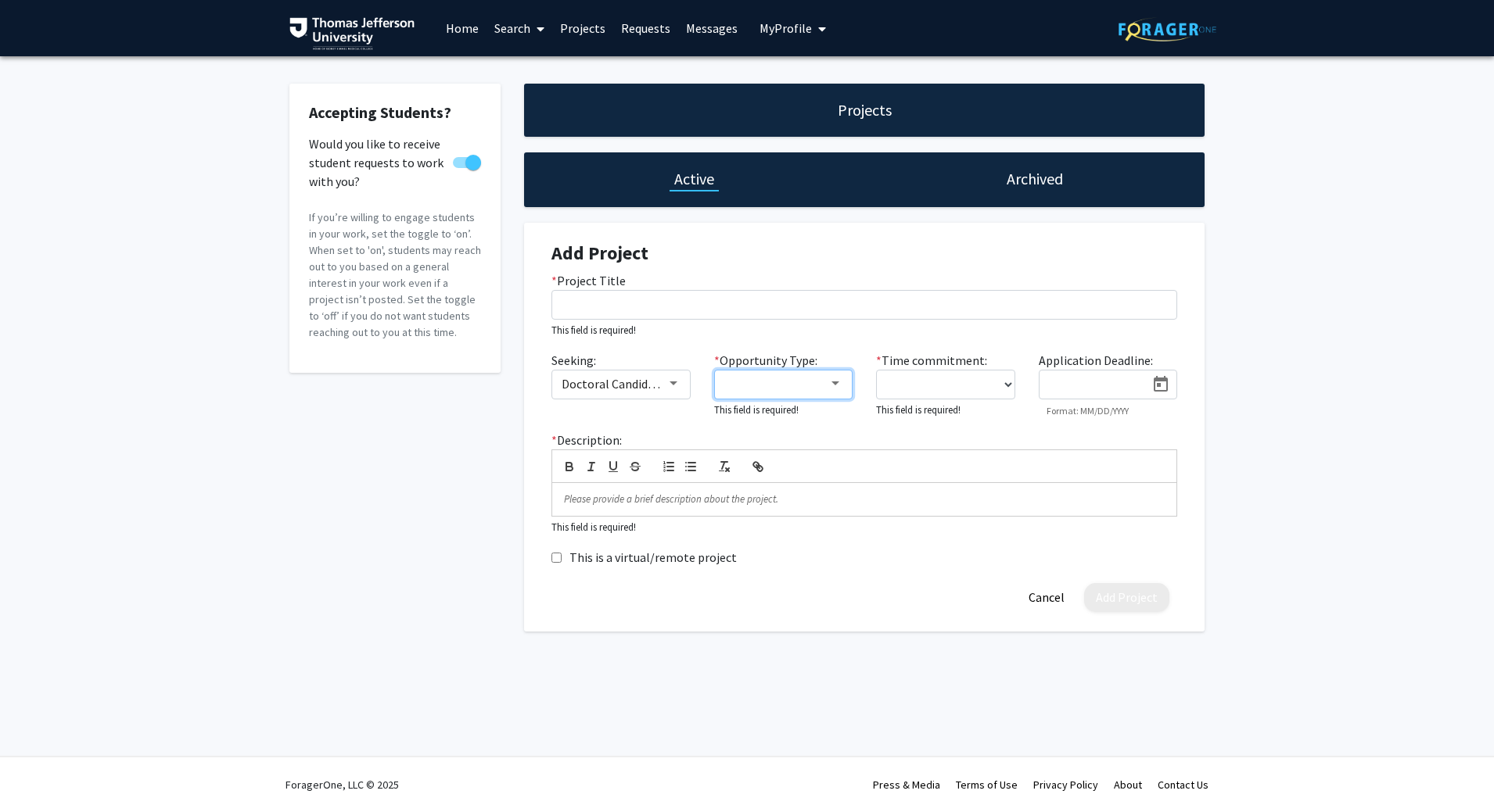
click at [848, 382] on mat-select at bounding box center [783, 384] width 139 height 29
click at [837, 377] on div at bounding box center [783, 383] width 119 height 14
click at [777, 423] on span "Academic Credit" at bounding box center [791, 421] width 136 height 38
click at [964, 388] on div at bounding box center [747, 406] width 1494 height 812
click at [1005, 387] on select "0 - 5 hours/week 5 - 10 hours/week 10 - 15 hours/week 15 - 20 hours/week 20 - 3…" at bounding box center [945, 384] width 139 height 29
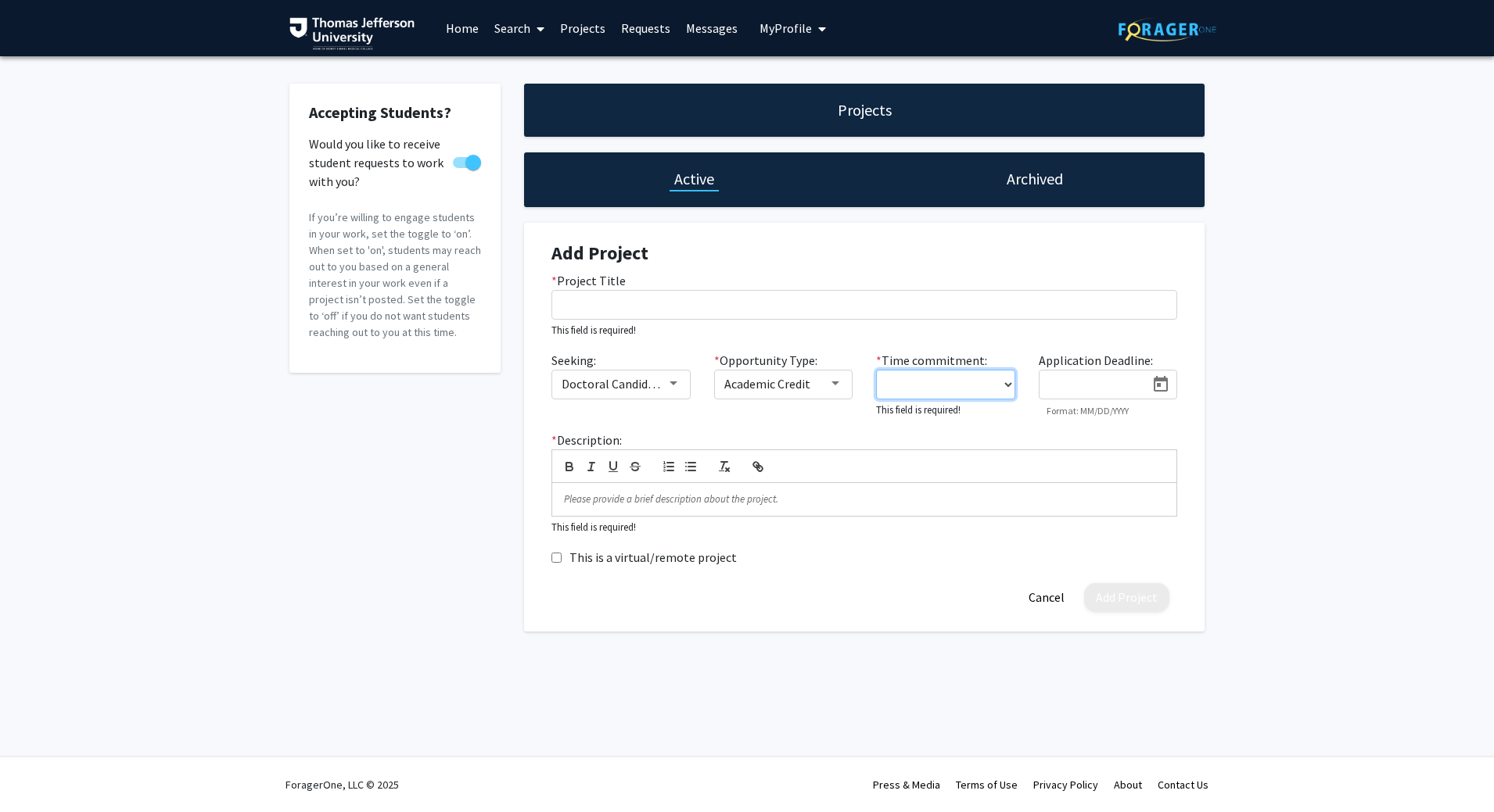
select select "0 - 5"
click at [876, 370] on select "0 - 5 hours/week 5 - 10 hours/week 10 - 15 hours/week 15 - 20 hours/week 20 - 3…" at bounding box center [945, 384] width 139 height 29
click at [637, 494] on p at bounding box center [864, 497] width 601 height 14
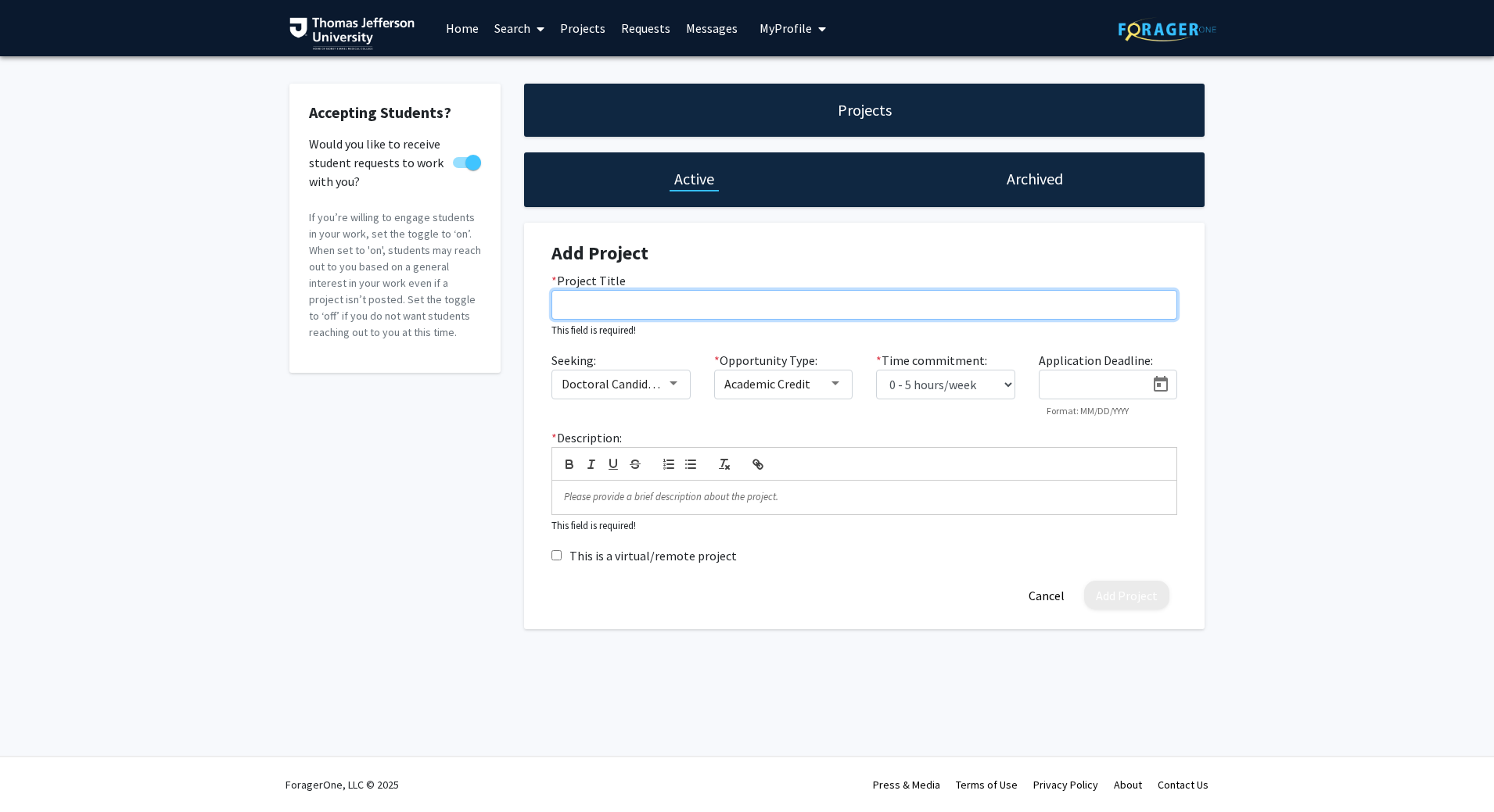
click at [608, 307] on input "* Project Title" at bounding box center [864, 304] width 625 height 29
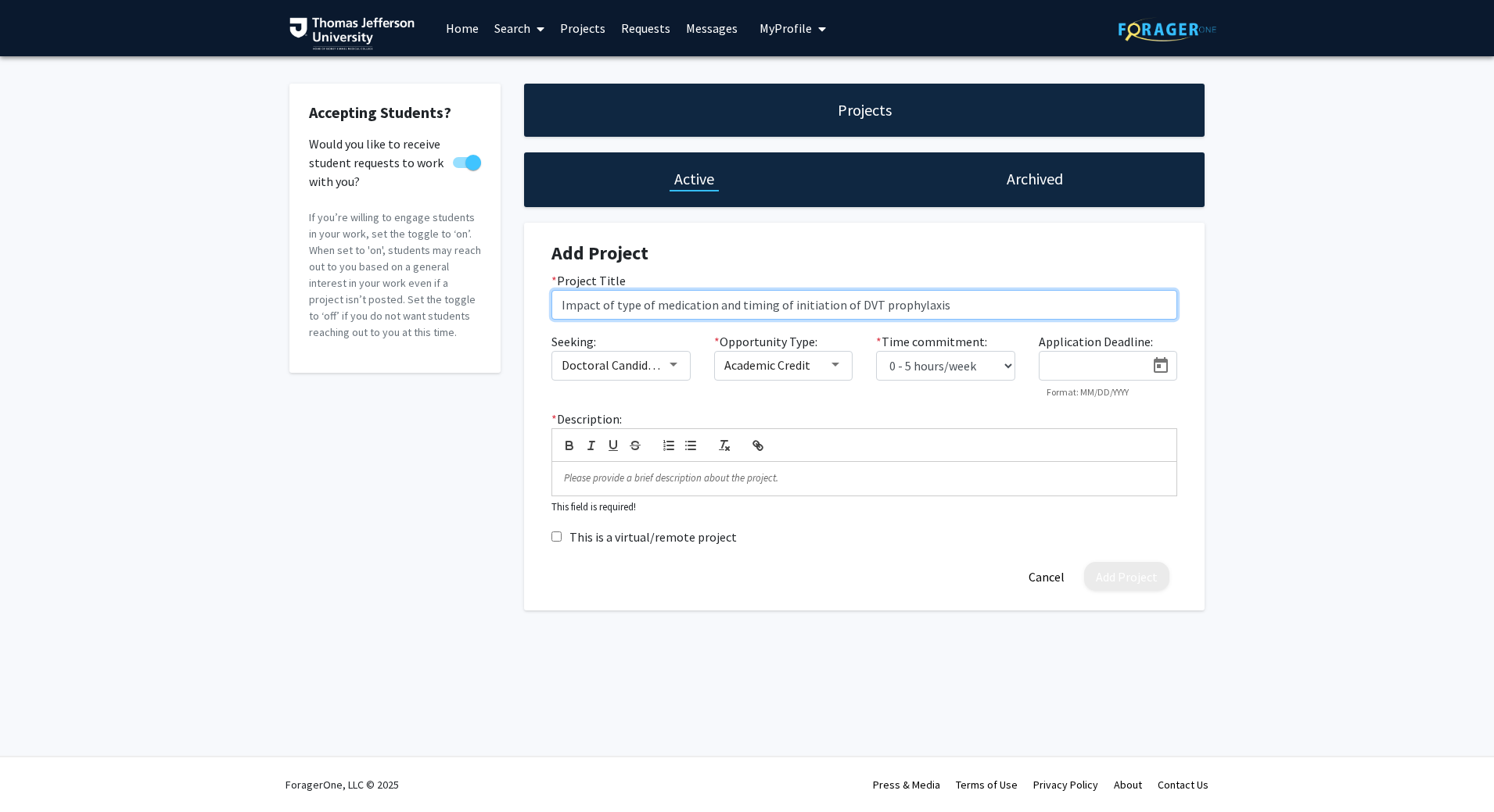
type input "Impact of type of medication and timing of initiation of DVT prophylaxis"
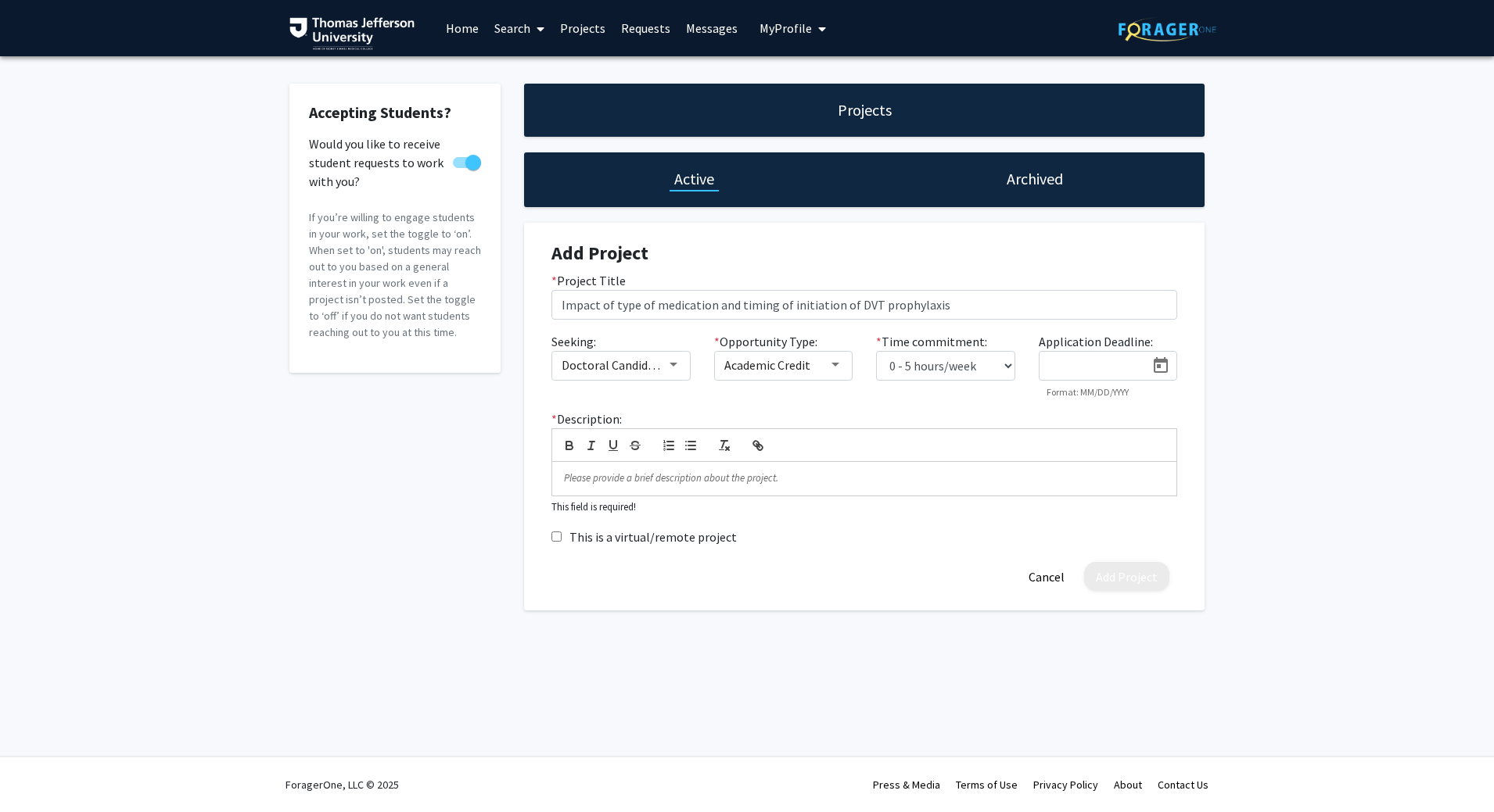
click at [524, 27] on link "Search" at bounding box center [519, 28] width 66 height 55
click at [528, 111] on span "Students" at bounding box center [533, 103] width 95 height 31
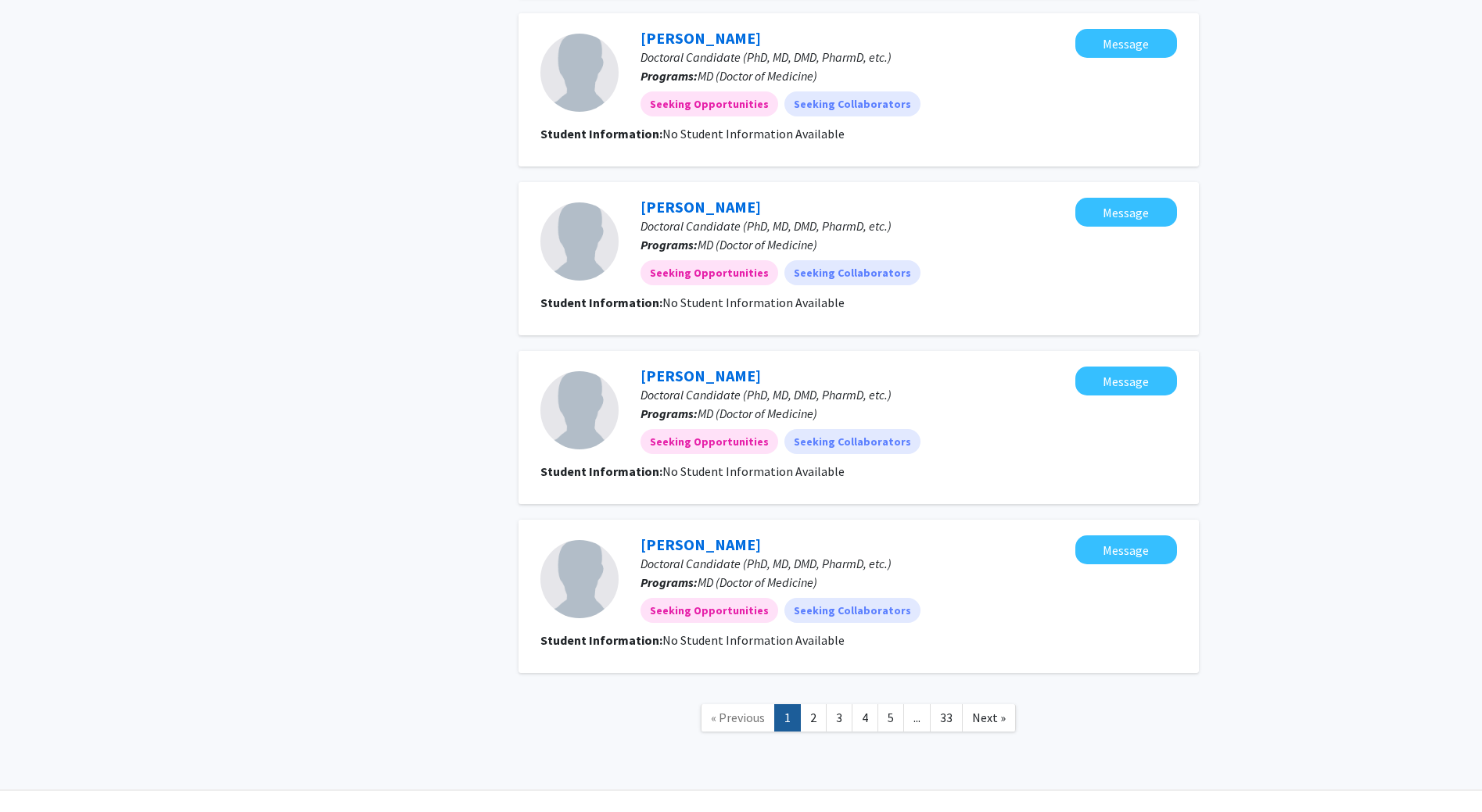
scroll to position [1342, 0]
